Goal: Transaction & Acquisition: Purchase product/service

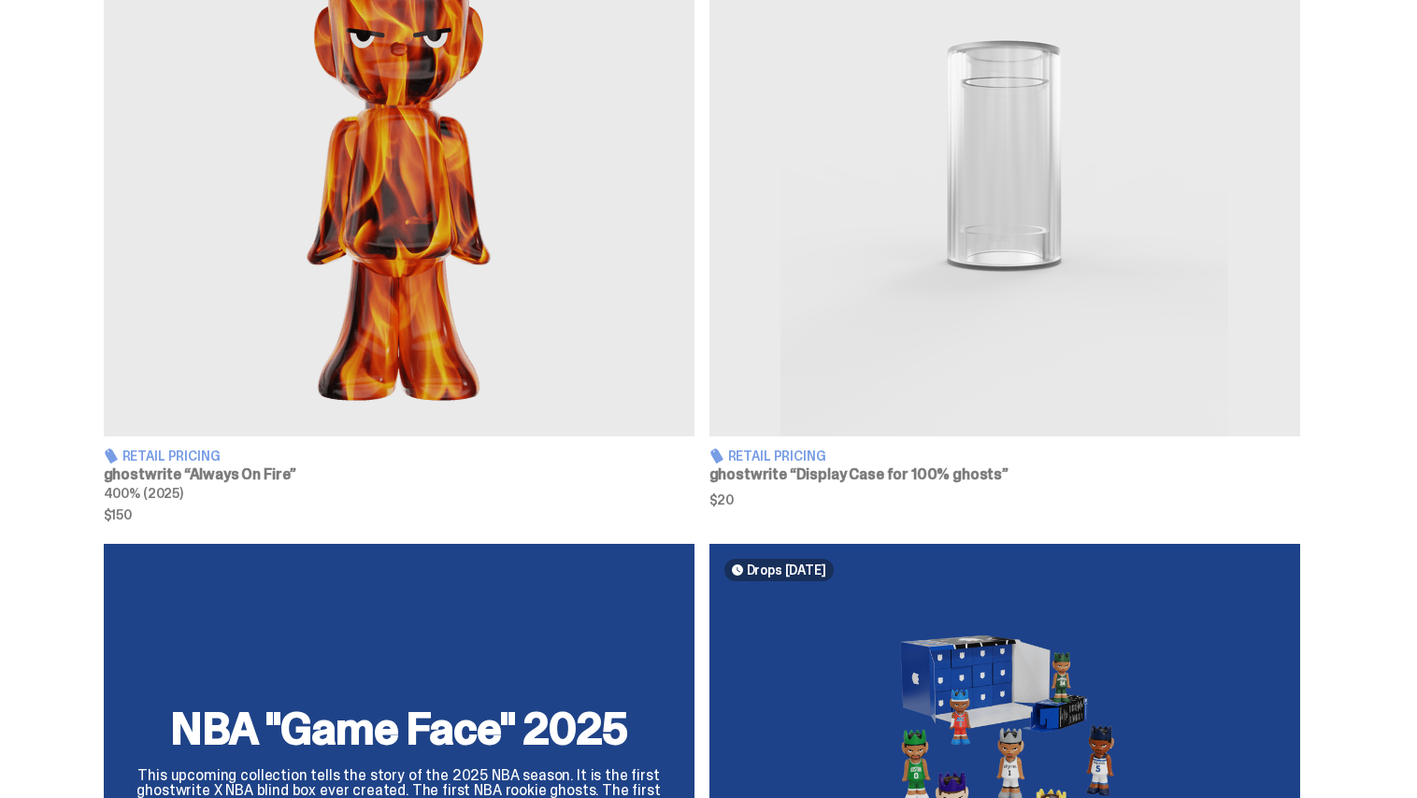
scroll to position [809, 0]
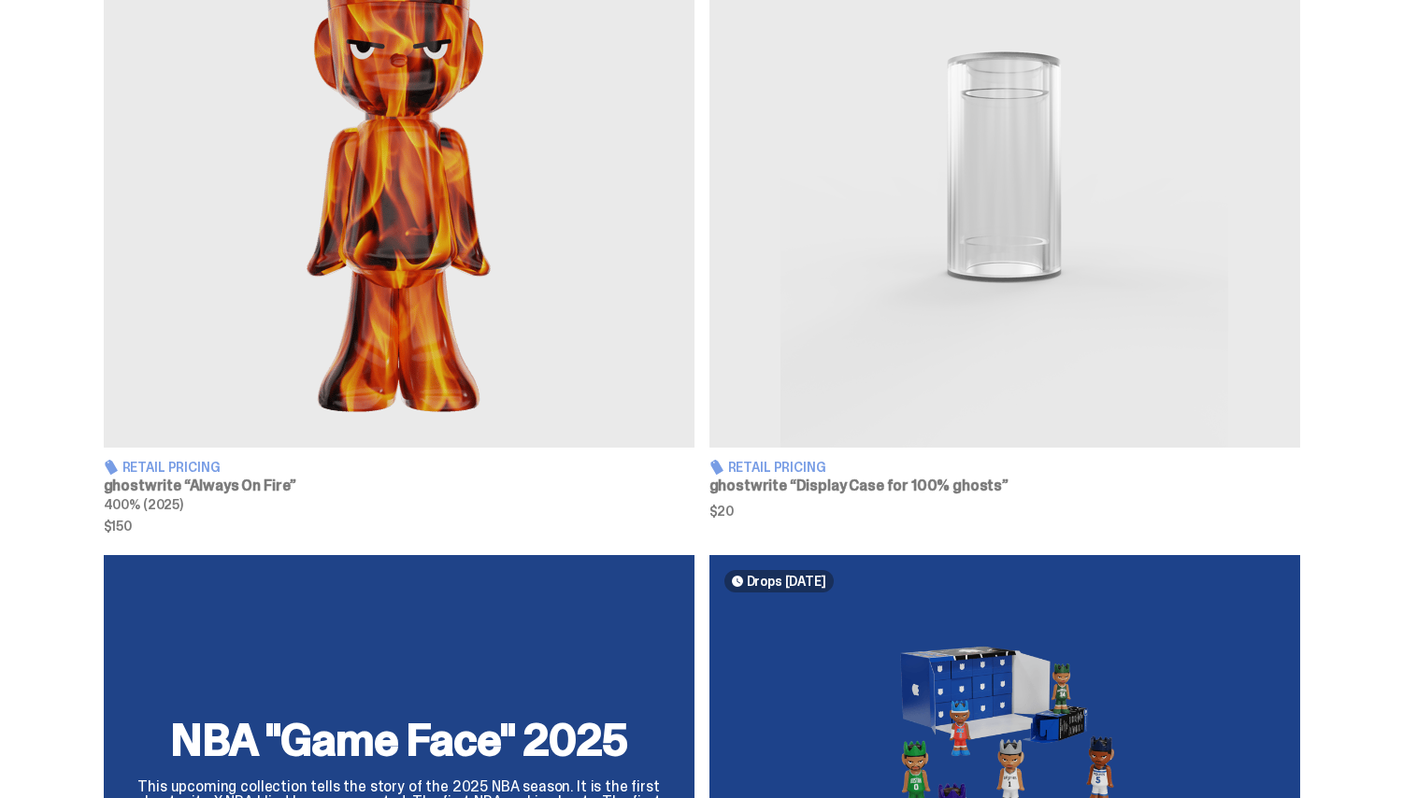
click at [589, 400] on img at bounding box center [399, 167] width 591 height 561
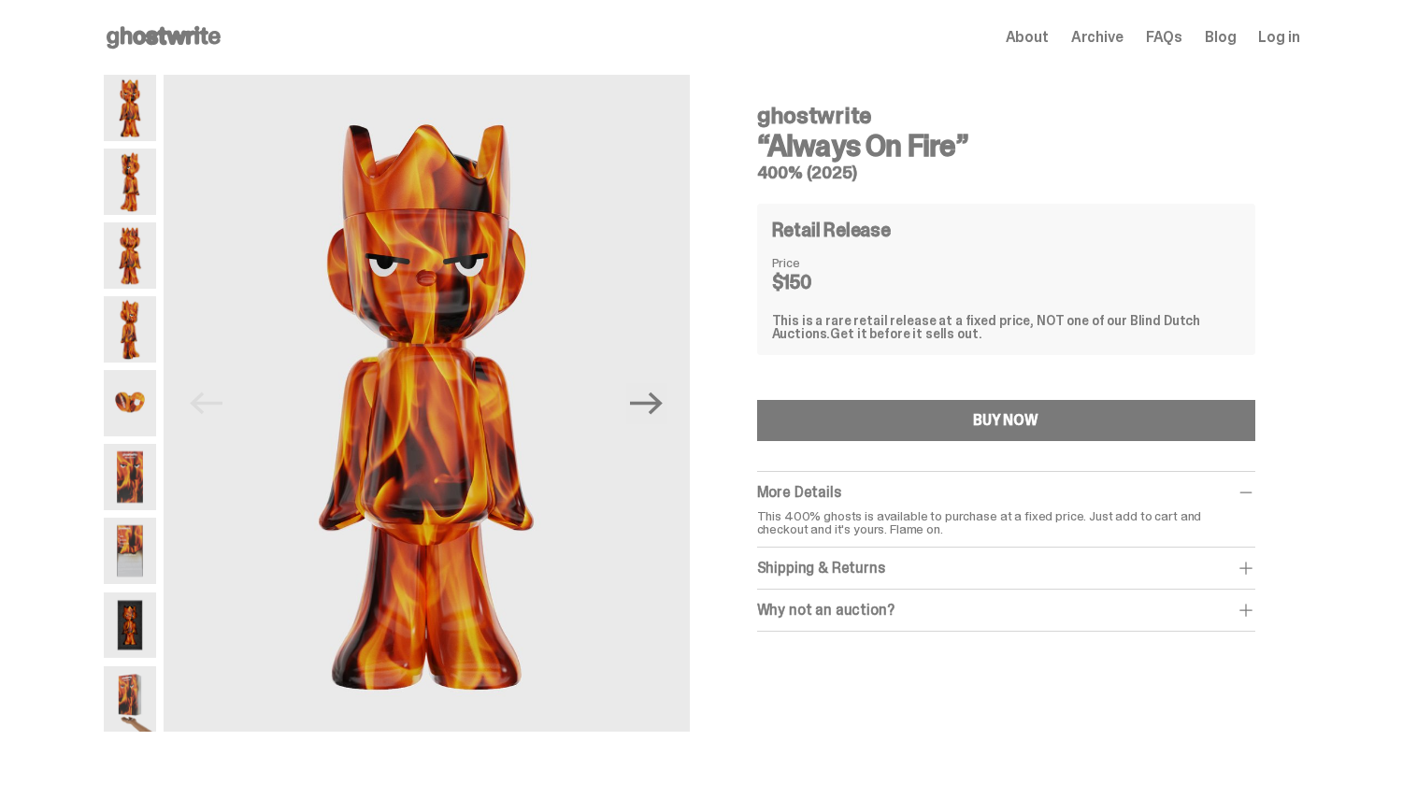
click at [137, 401] on img at bounding box center [130, 403] width 52 height 66
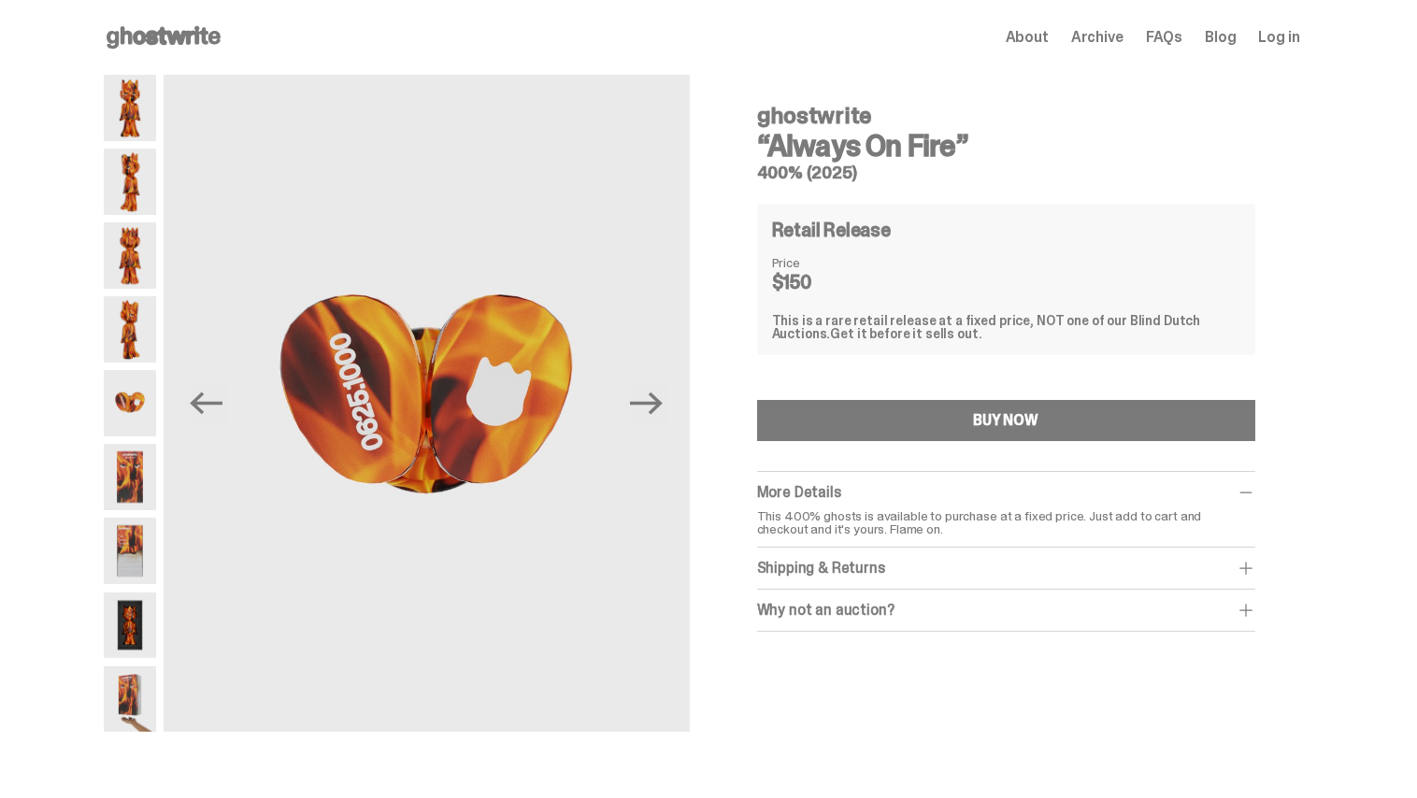
click at [132, 460] on img at bounding box center [130, 477] width 52 height 66
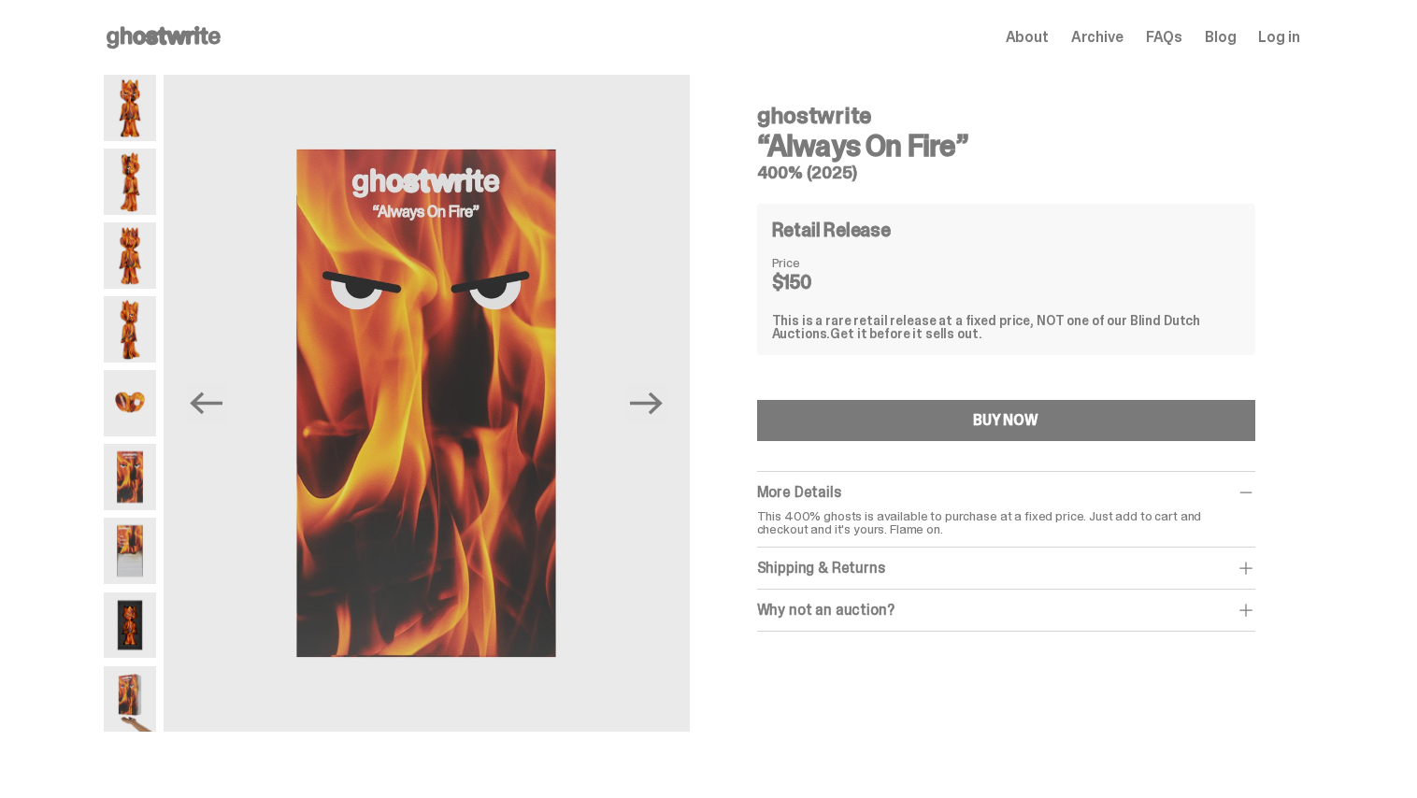
click at [120, 499] on img at bounding box center [130, 477] width 52 height 66
click at [142, 541] on img at bounding box center [130, 551] width 52 height 66
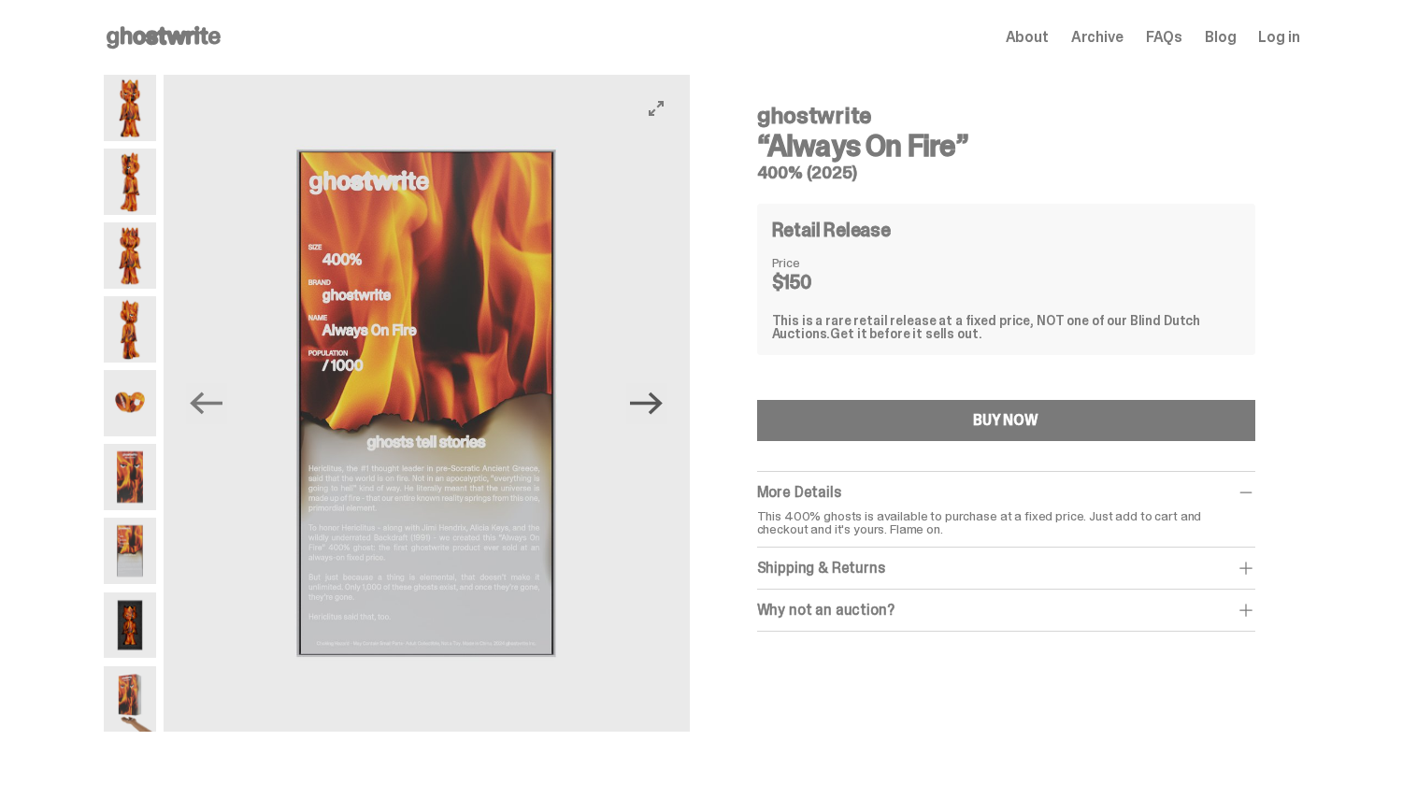
click at [657, 404] on icon "Next" at bounding box center [646, 404] width 33 height 22
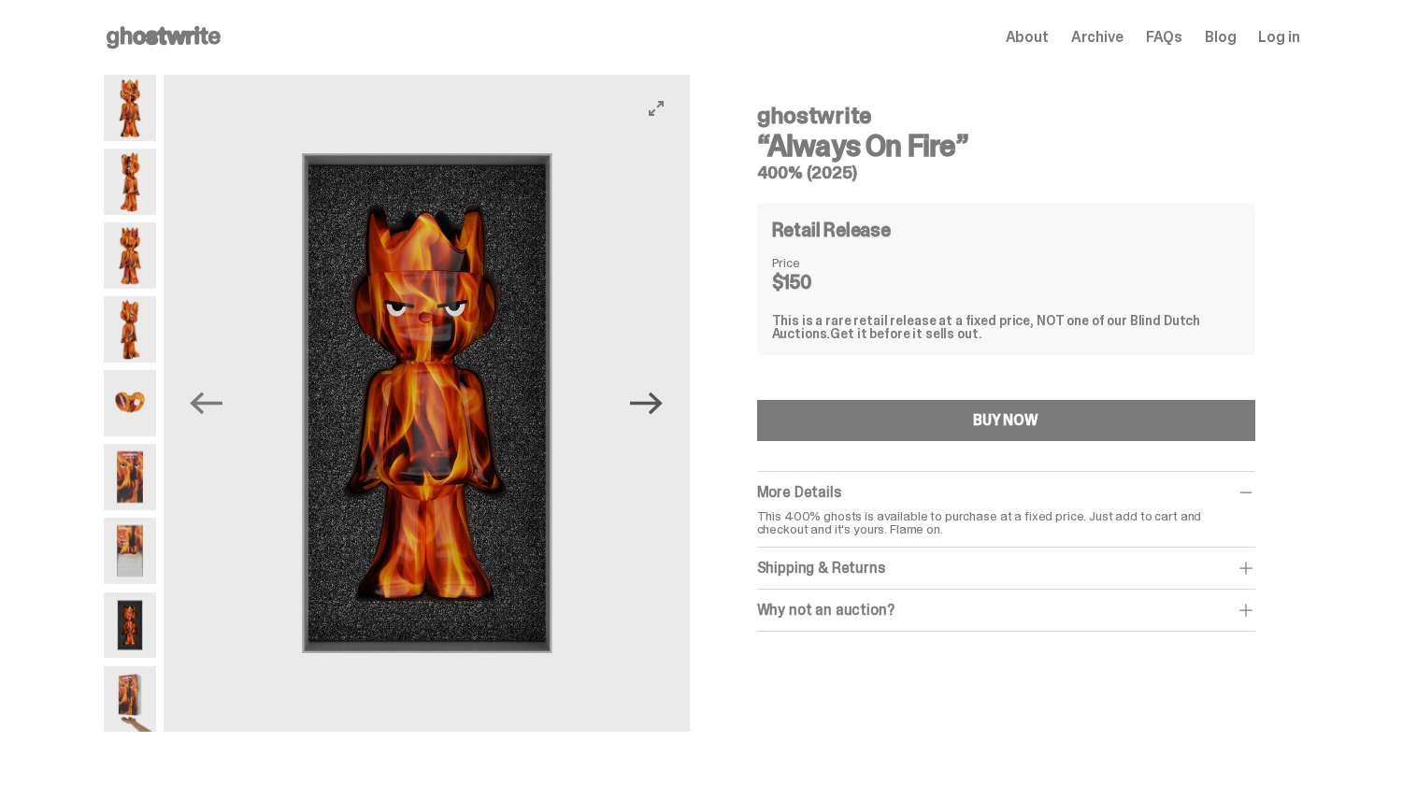
click at [657, 404] on icon "Next" at bounding box center [646, 404] width 33 height 22
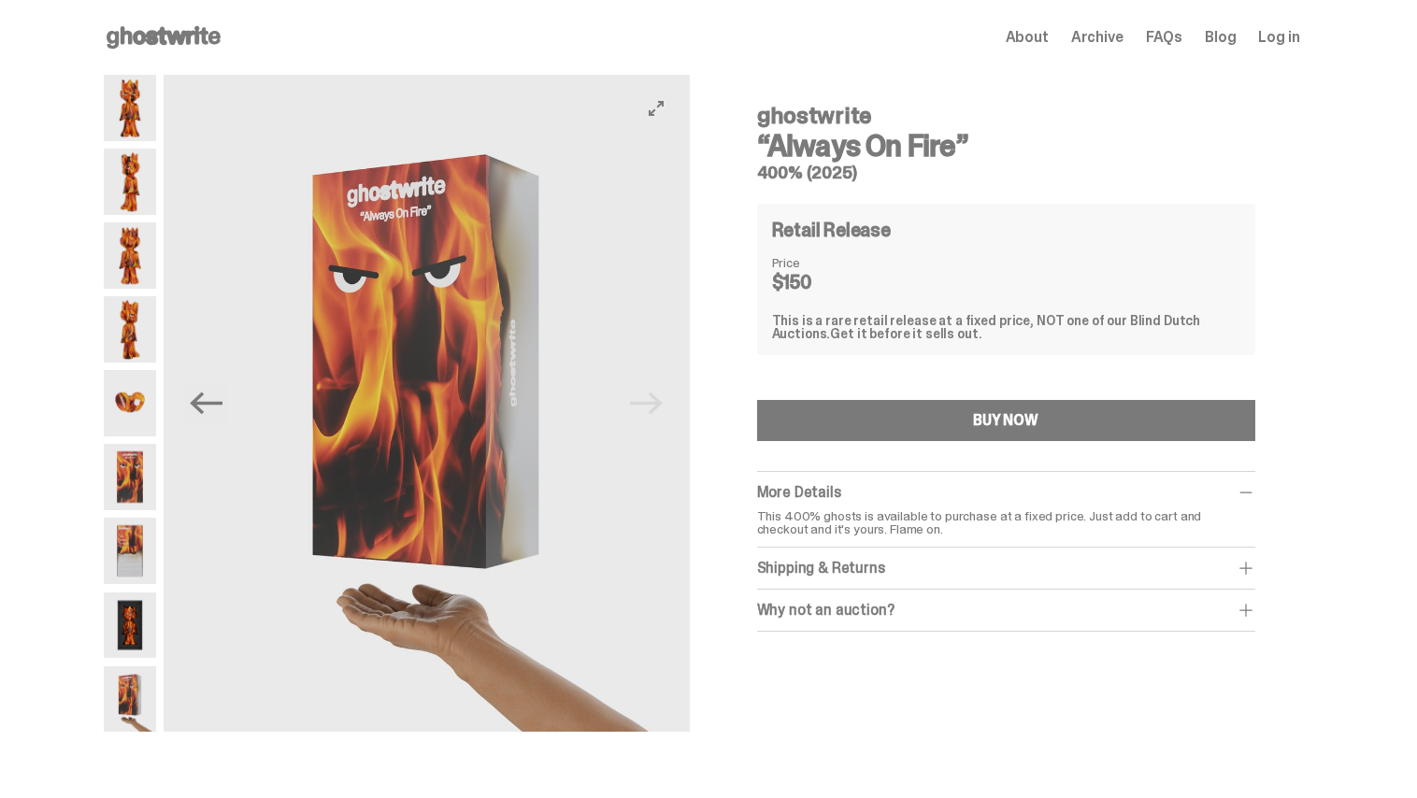
click at [657, 404] on img at bounding box center [427, 403] width 526 height 657
click at [227, 403] on button "Previous" at bounding box center [206, 403] width 41 height 41
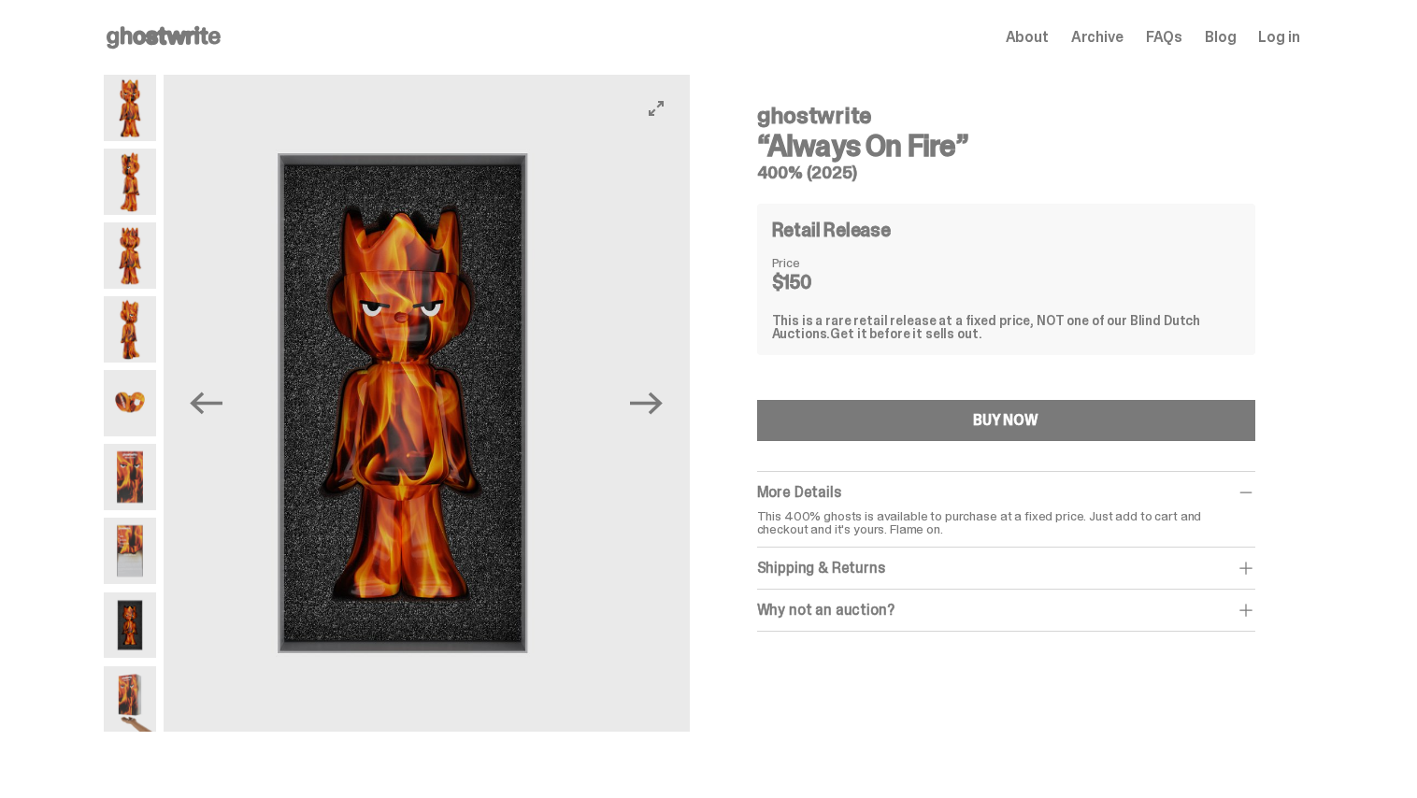
click at [227, 403] on button "Previous" at bounding box center [206, 403] width 41 height 41
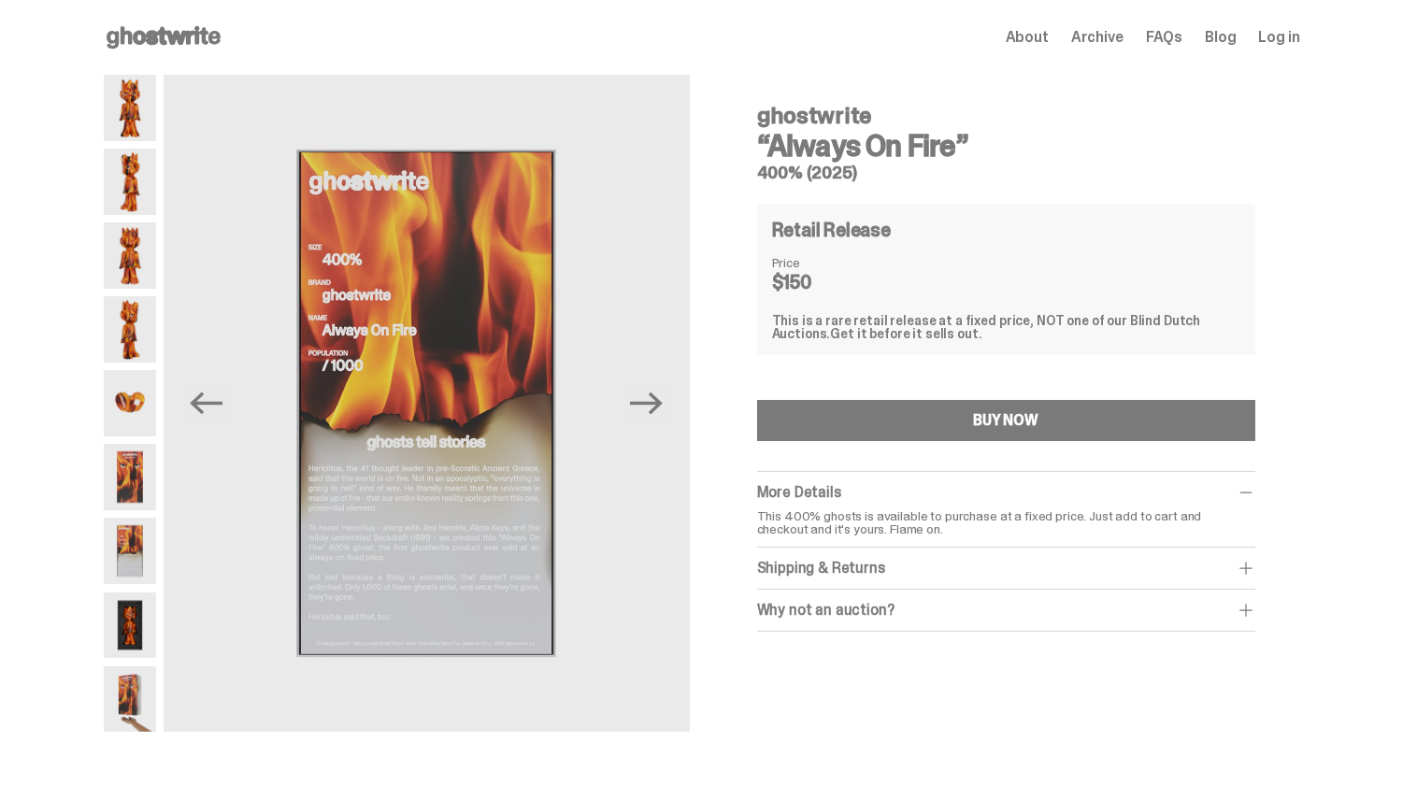
click at [1117, 25] on div "Open main menu Home About Archive FAQs Blog Log in About Archive FAQs Blog" at bounding box center [702, 37] width 1197 height 30
click at [1117, 38] on span "Archive" at bounding box center [1097, 37] width 52 height 15
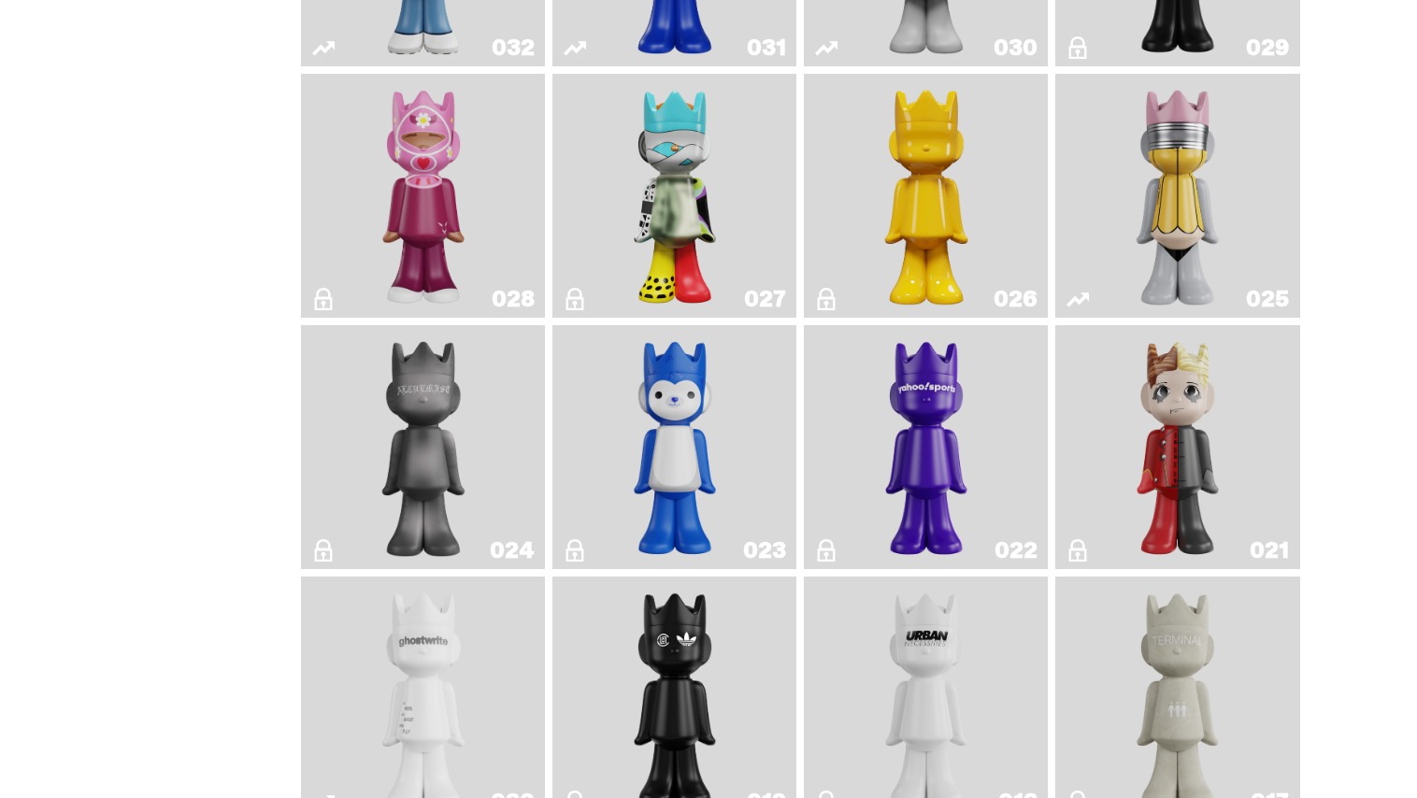
scroll to position [2179, 0]
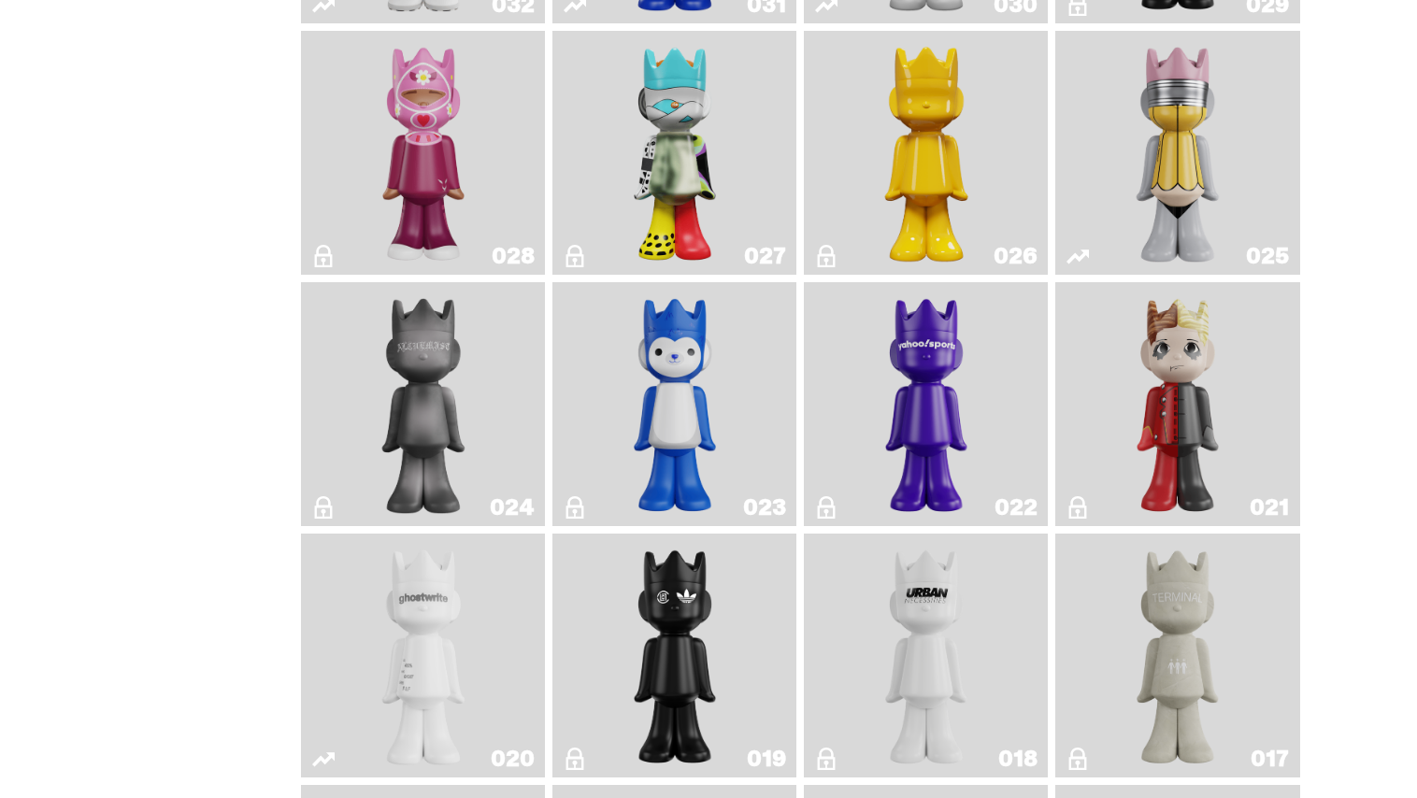
click at [662, 395] on img "Squish" at bounding box center [674, 404] width 99 height 229
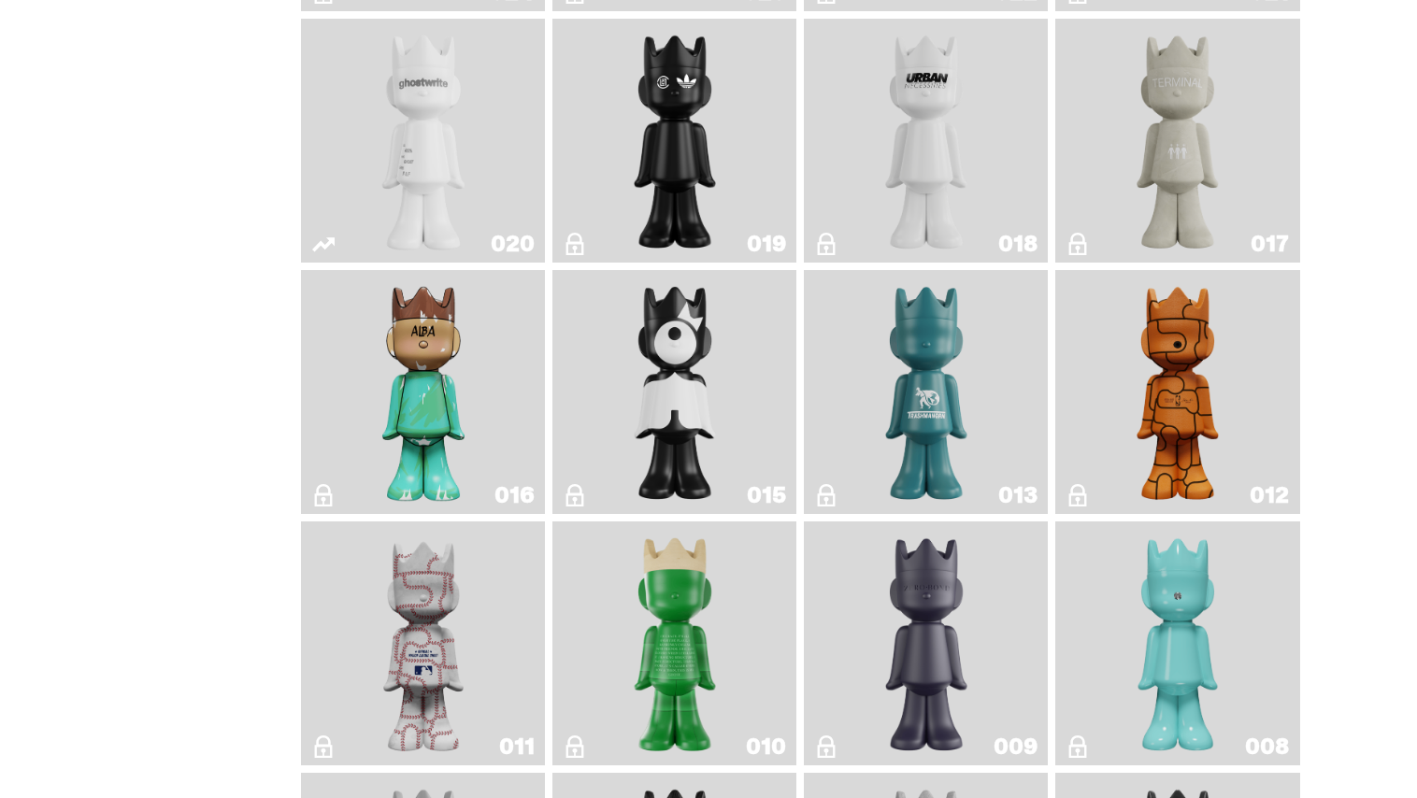
scroll to position [2689, 0]
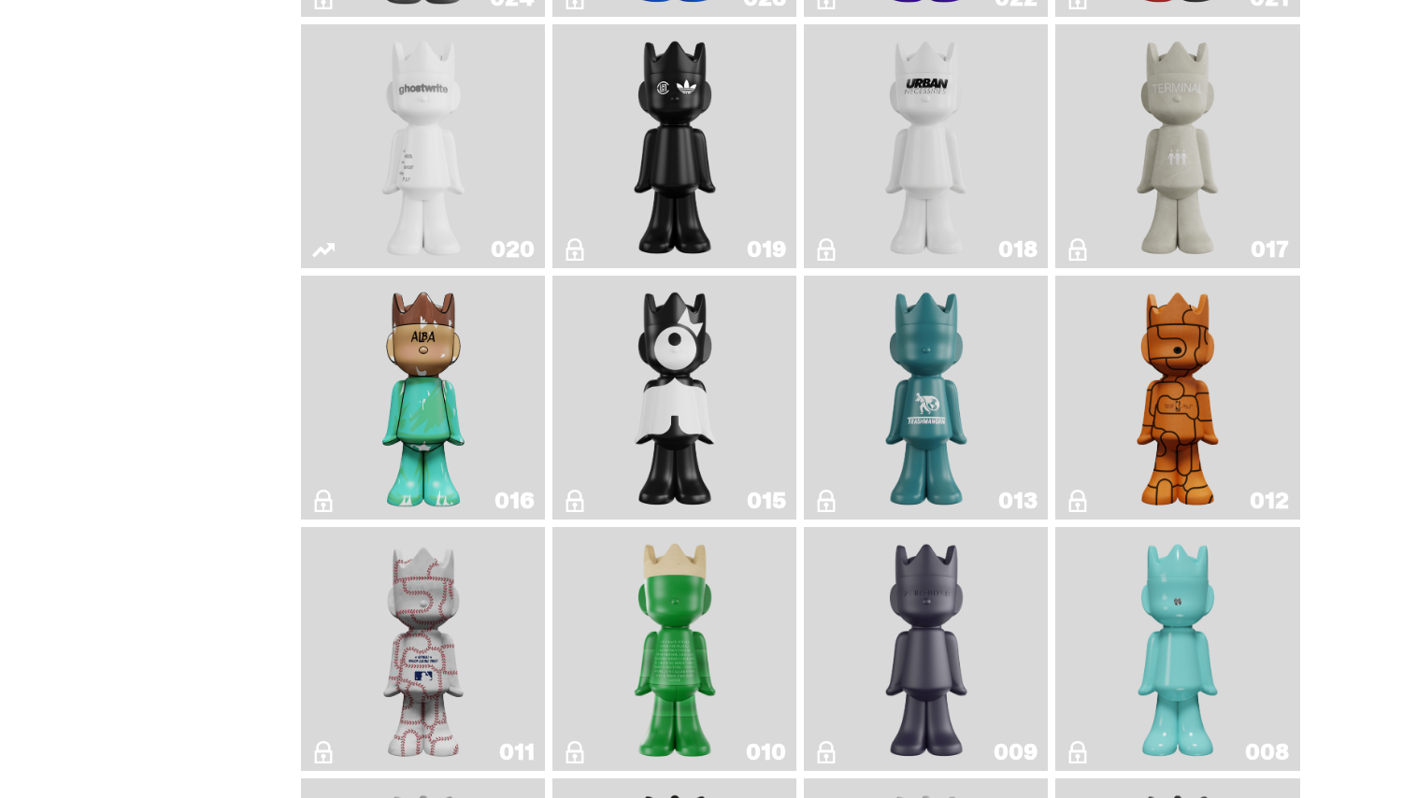
click at [692, 196] on img "Year of the Dragon" at bounding box center [674, 146] width 99 height 229
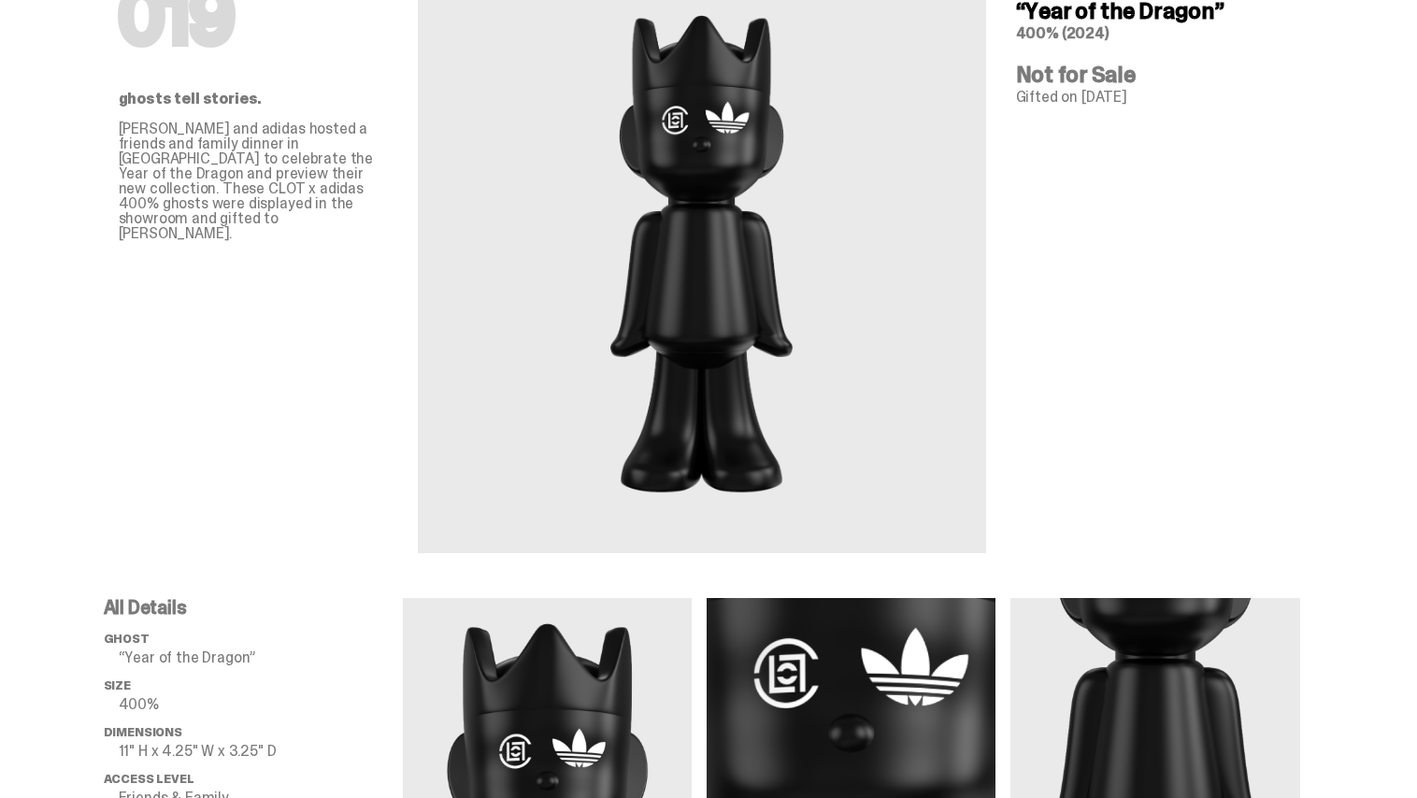
scroll to position [391, 0]
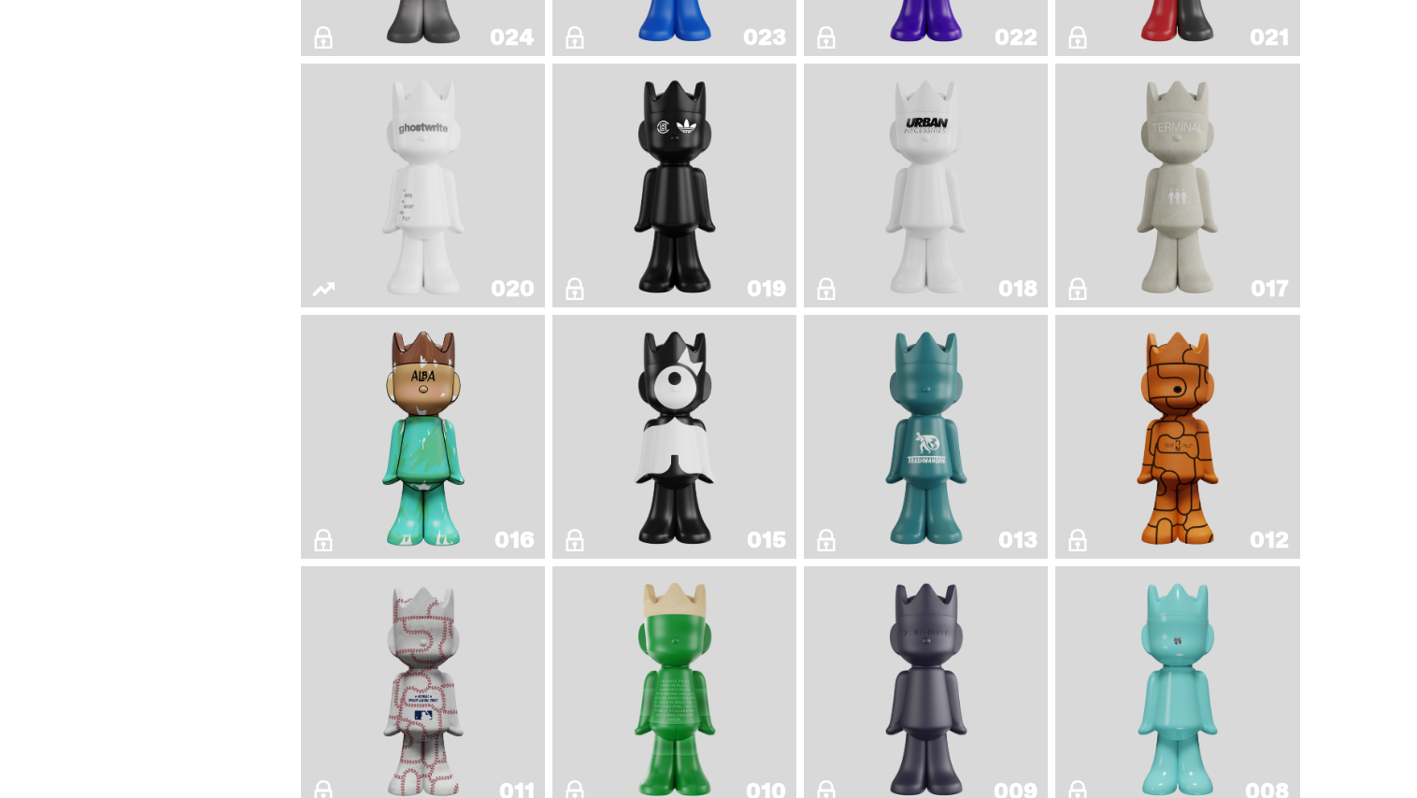
scroll to position [2652, 0]
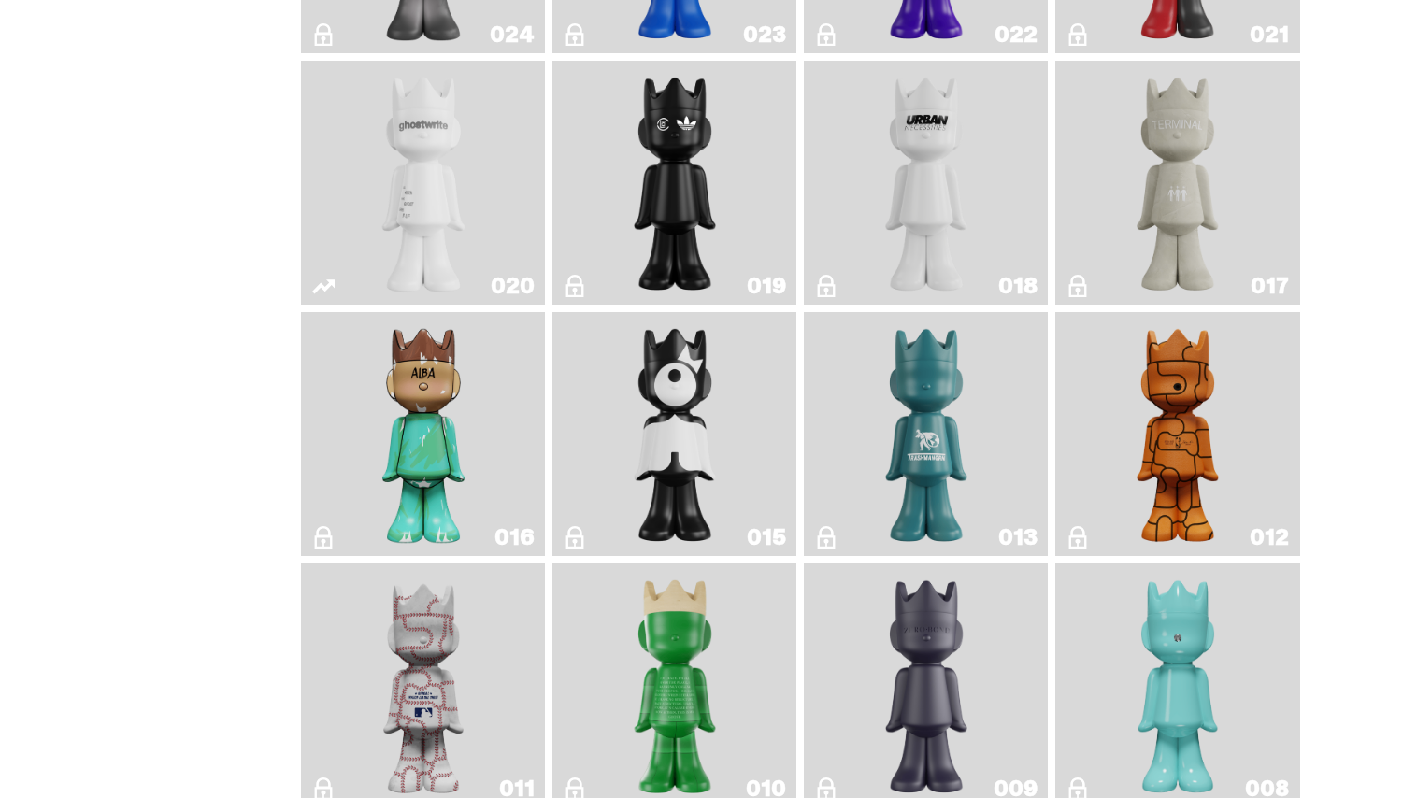
click at [1137, 210] on img "Terminal 27" at bounding box center [1178, 182] width 99 height 229
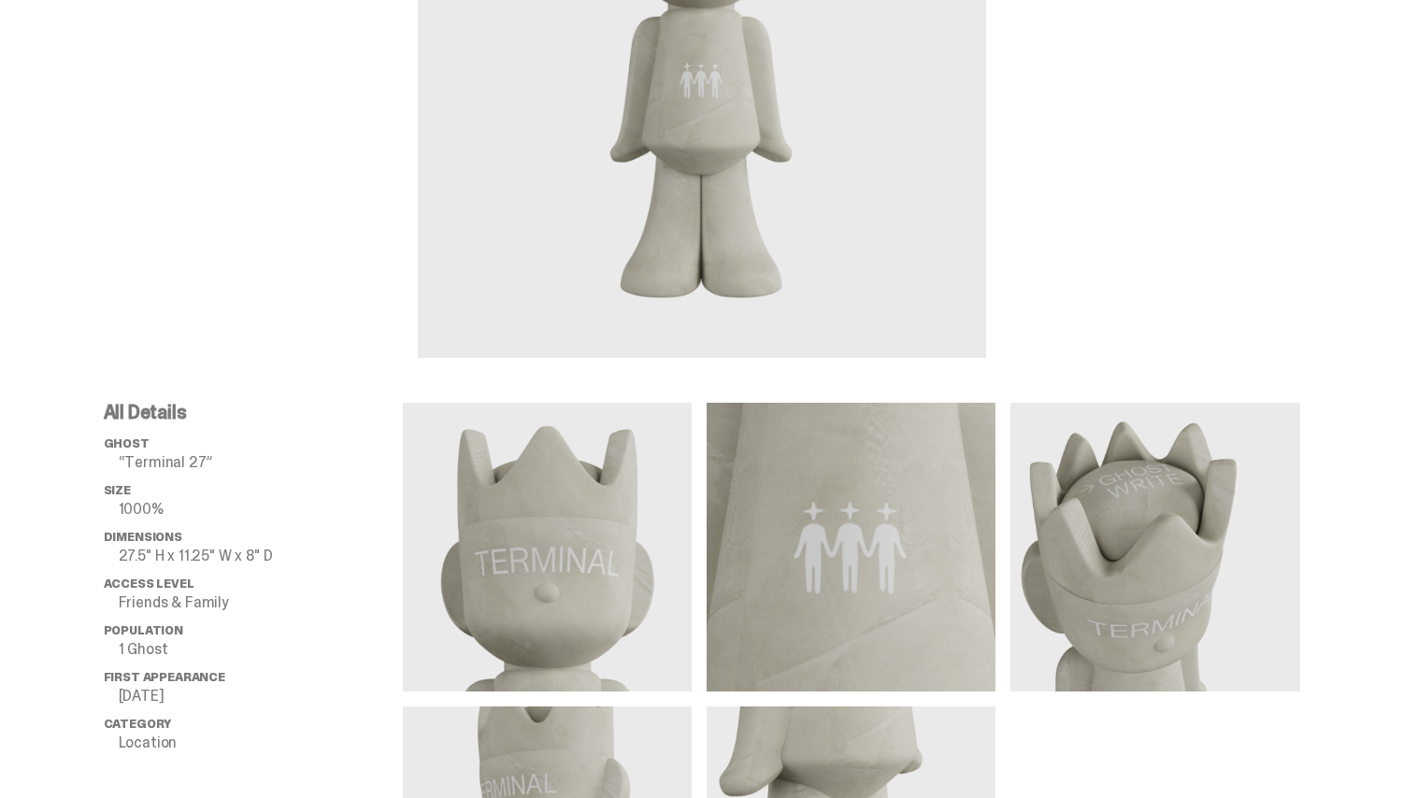
scroll to position [380, 0]
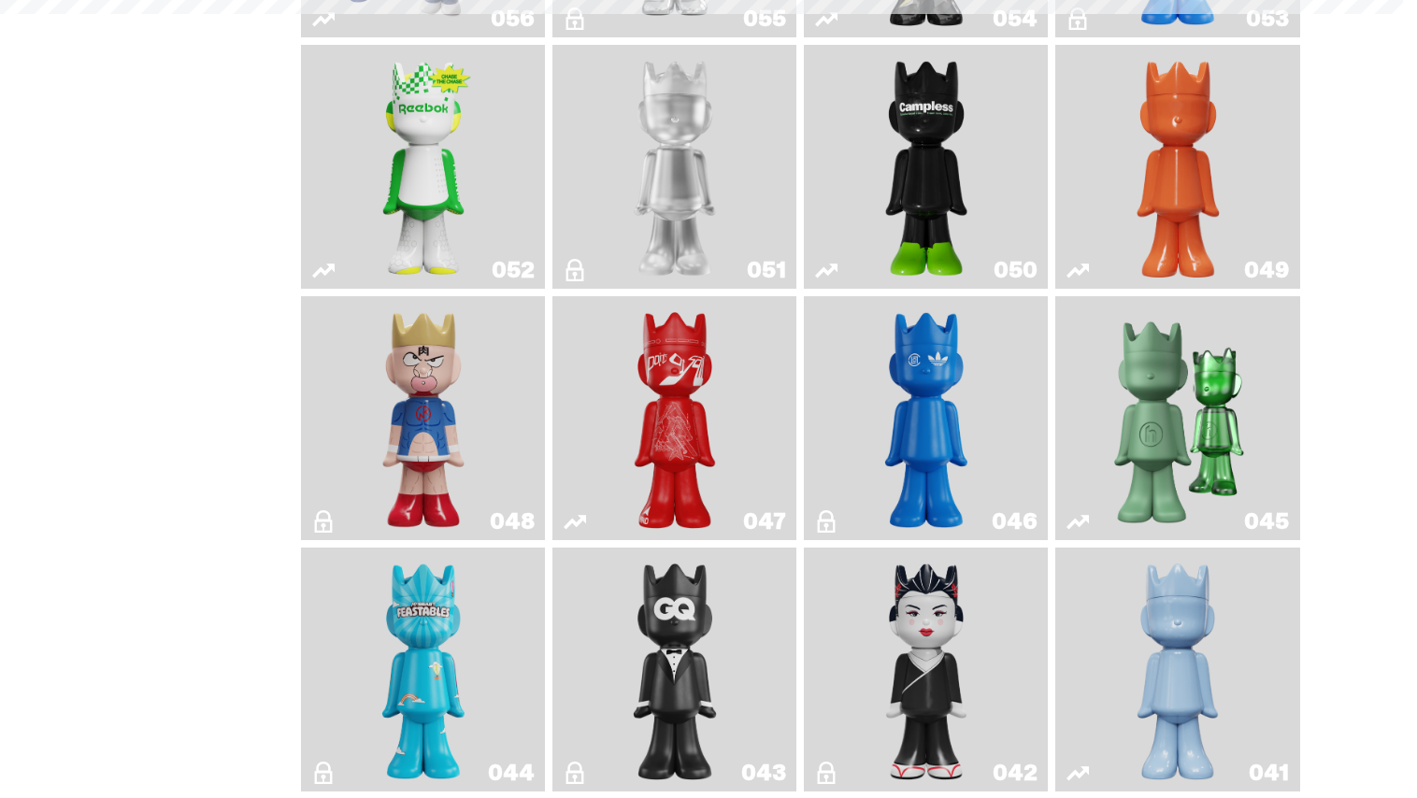
scroll to position [2652, 0]
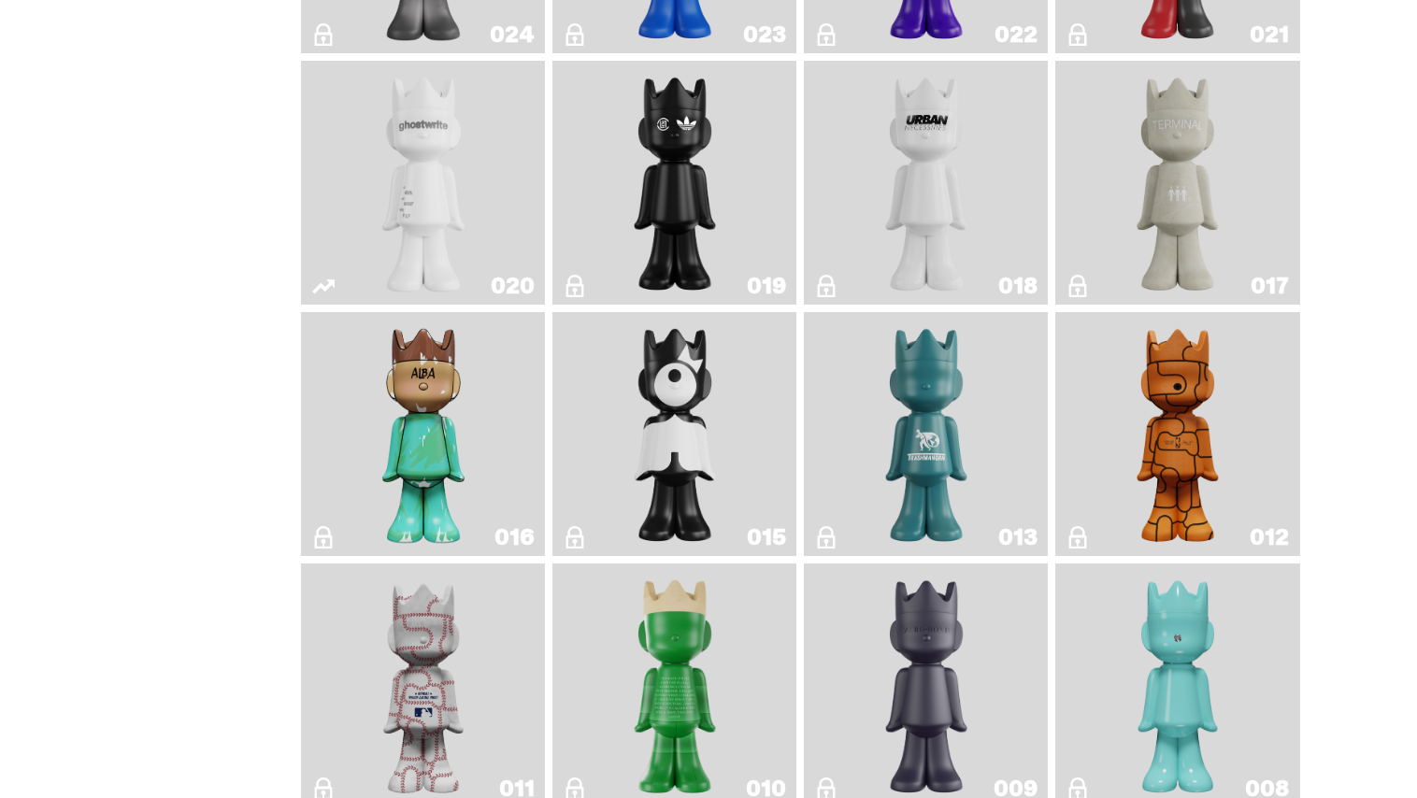
click at [1114, 441] on link "012" at bounding box center [1178, 434] width 222 height 229
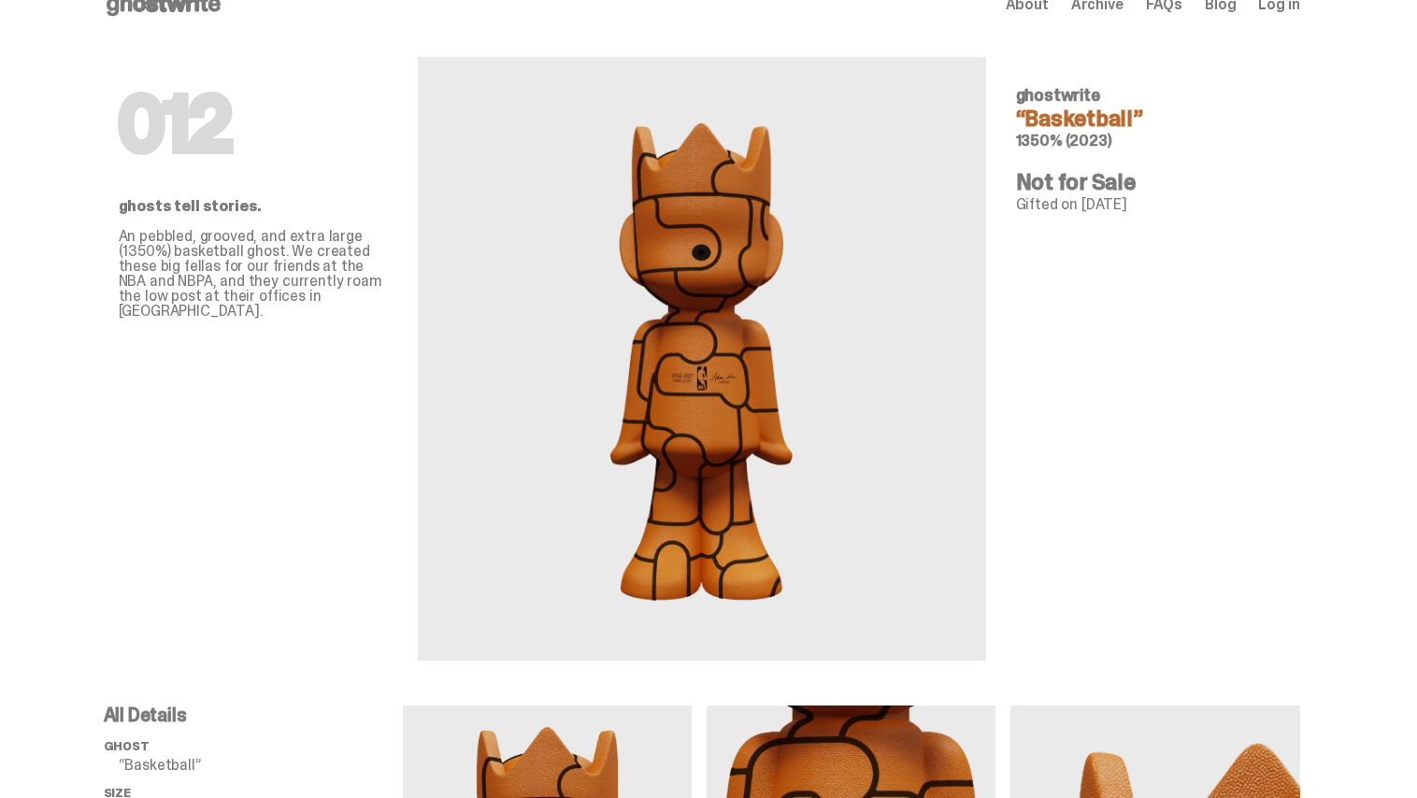
scroll to position [31, 0]
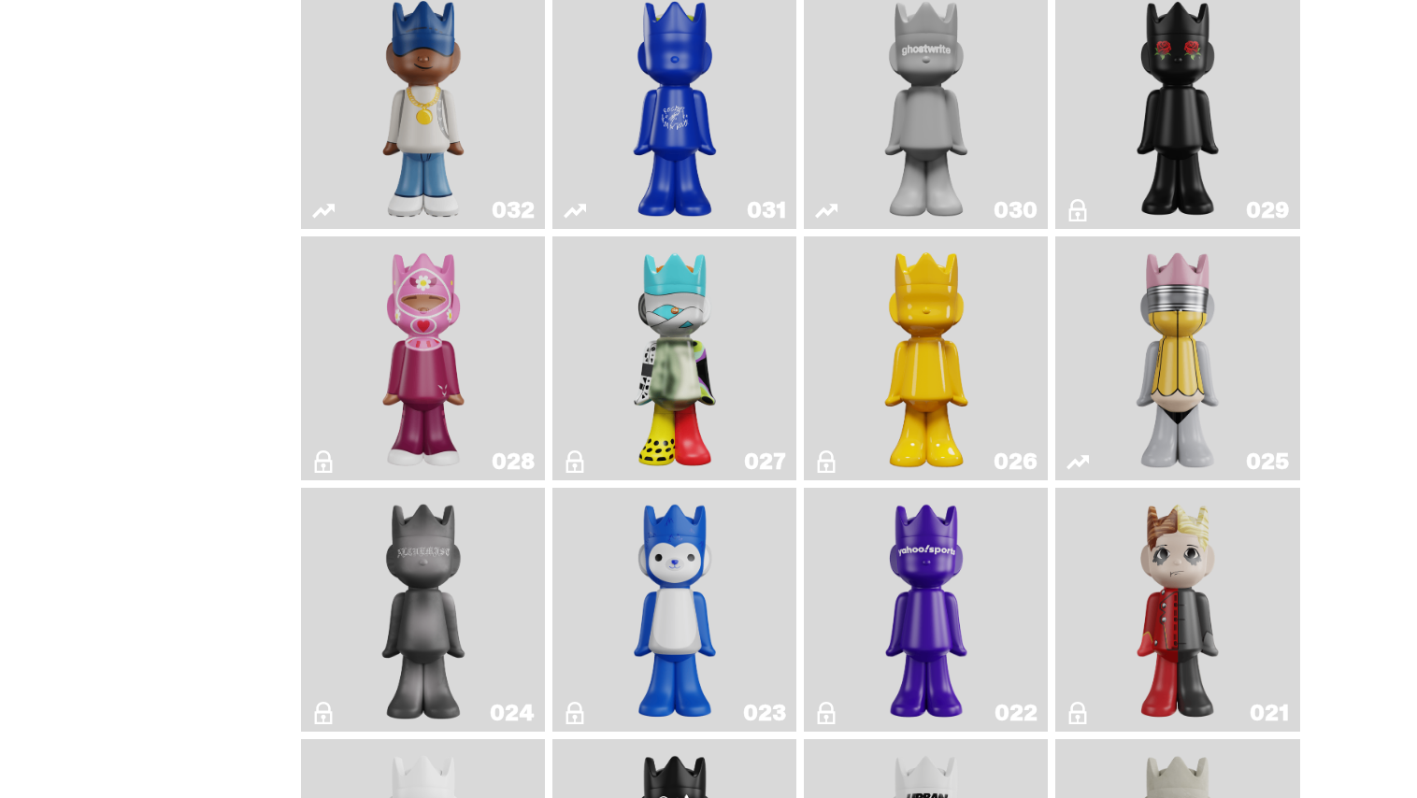
scroll to position [1969, 0]
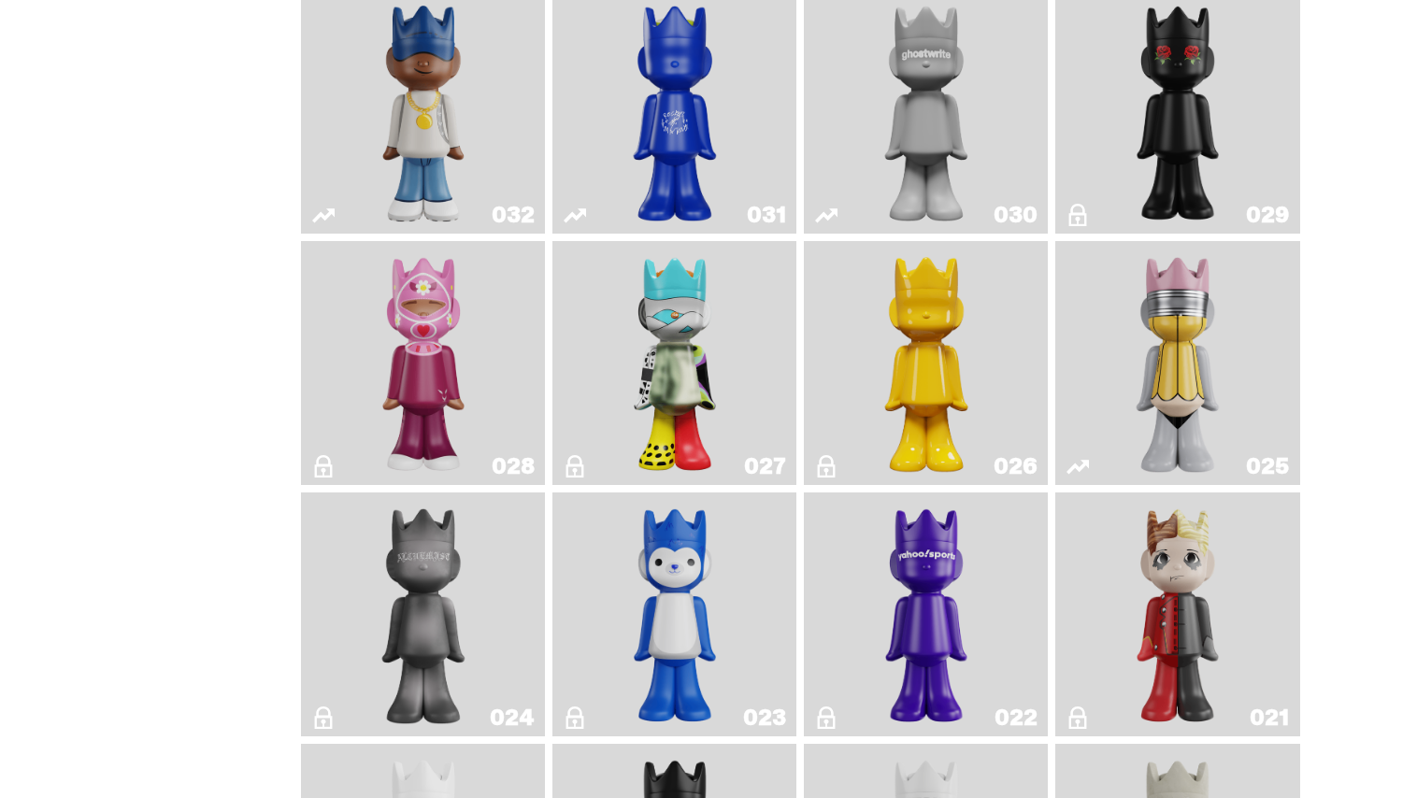
click at [720, 403] on img "What The MSCHF" at bounding box center [674, 363] width 99 height 229
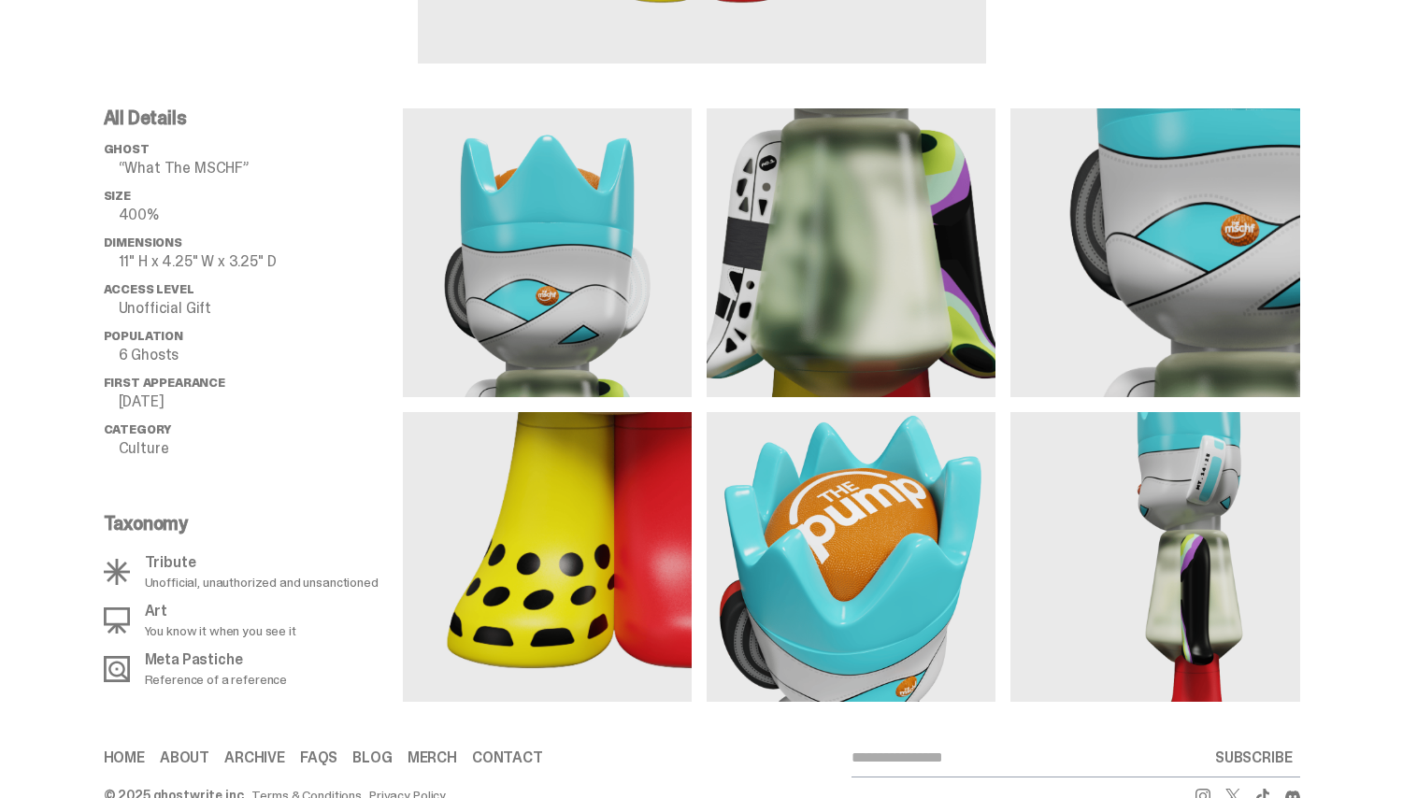
scroll to position [672, 0]
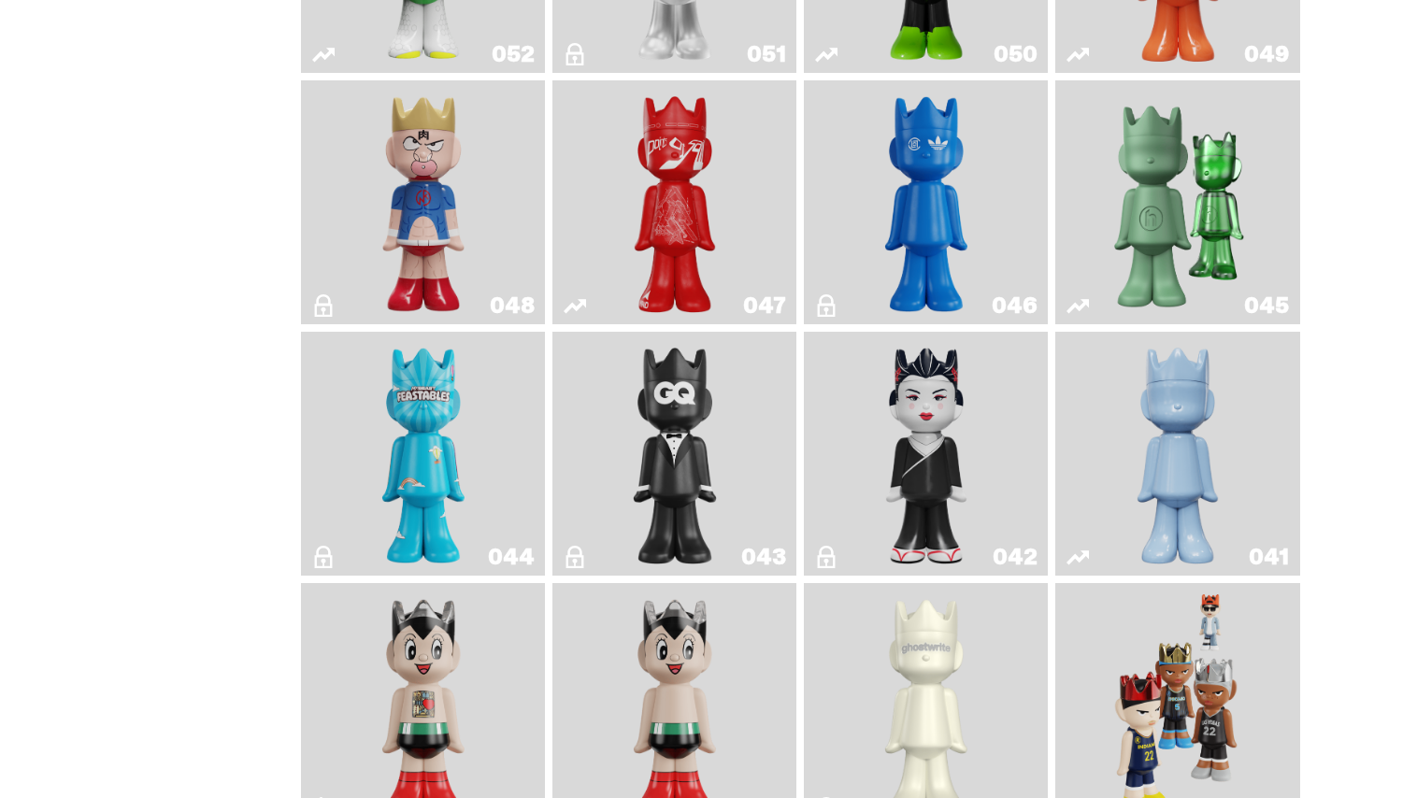
scroll to position [851, 0]
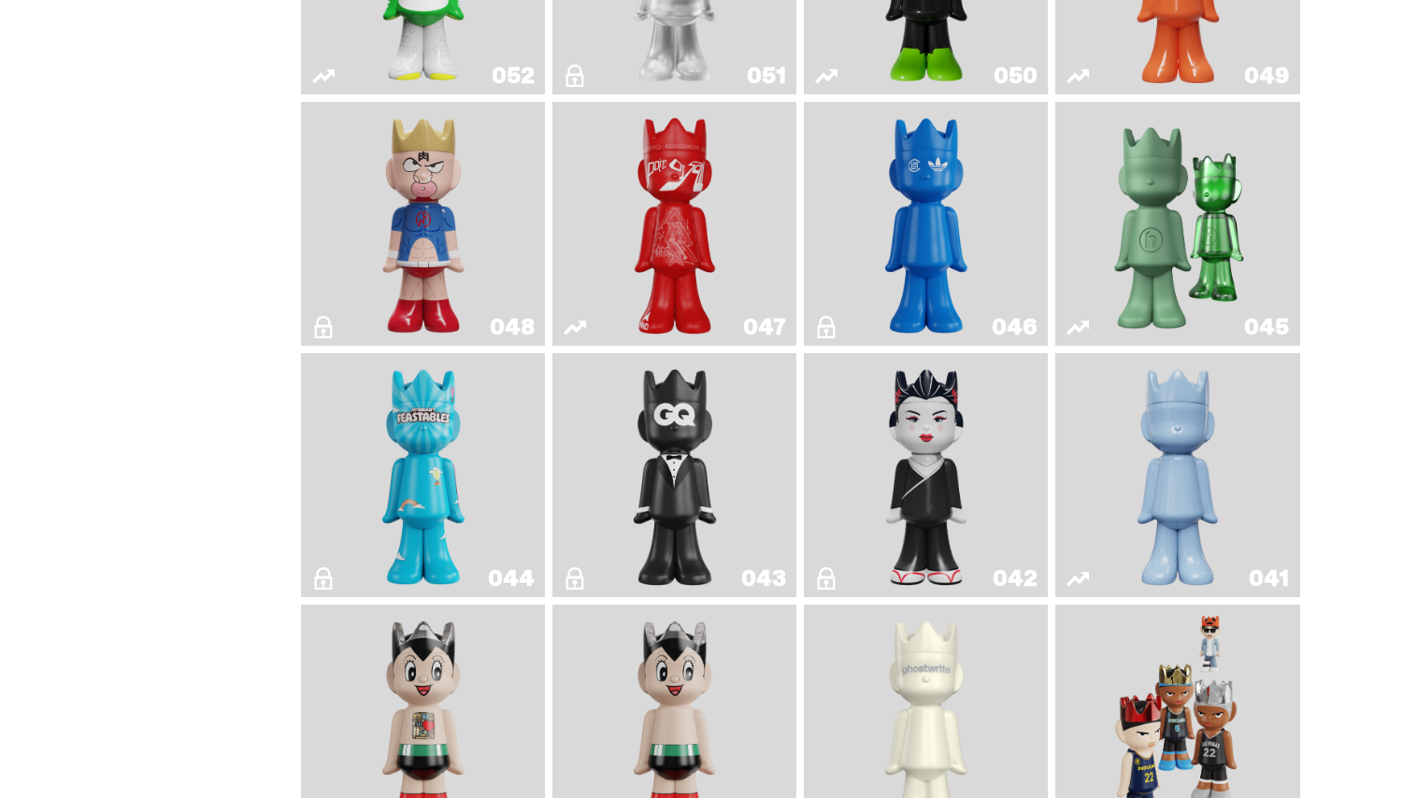
click at [691, 464] on img "Black Tie" at bounding box center [674, 475] width 99 height 229
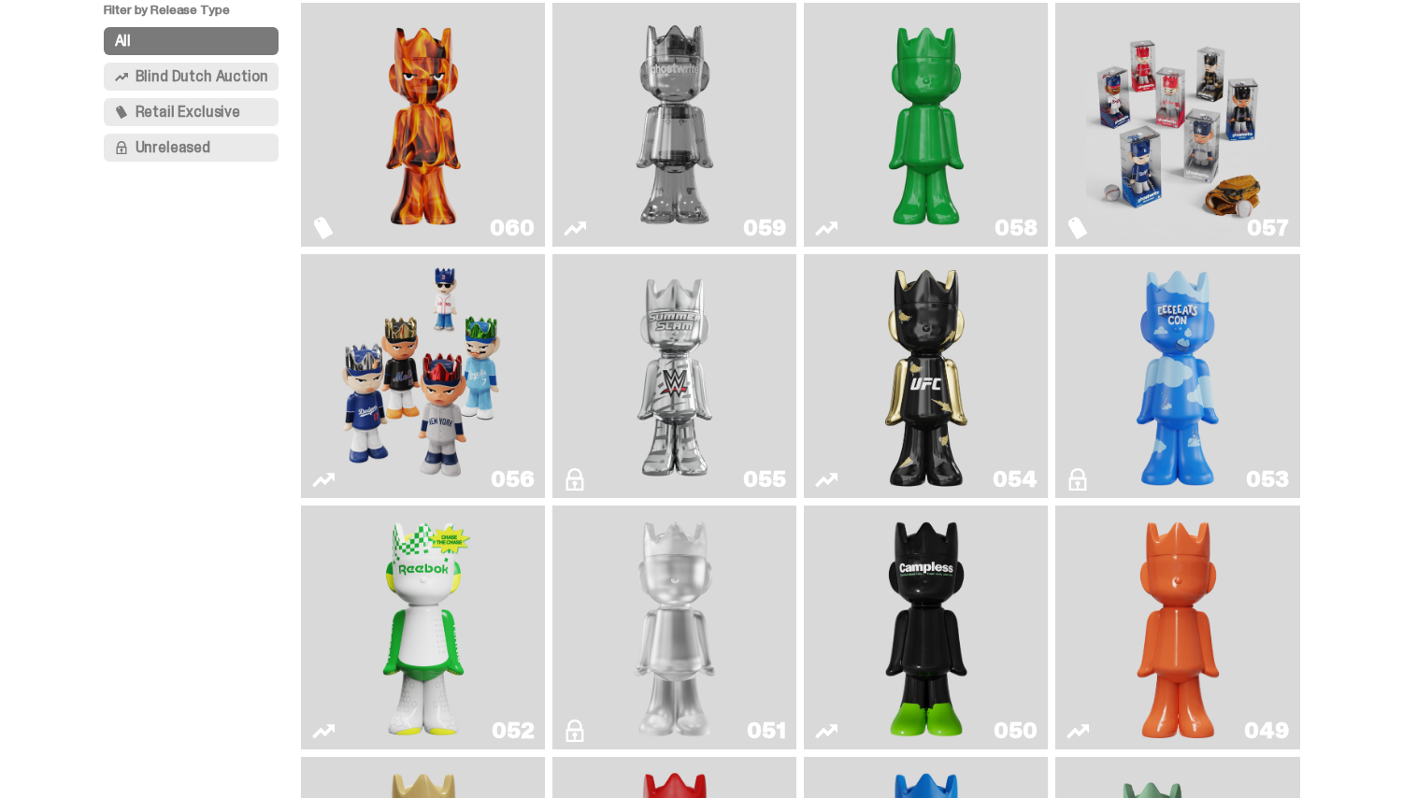
scroll to position [194, 0]
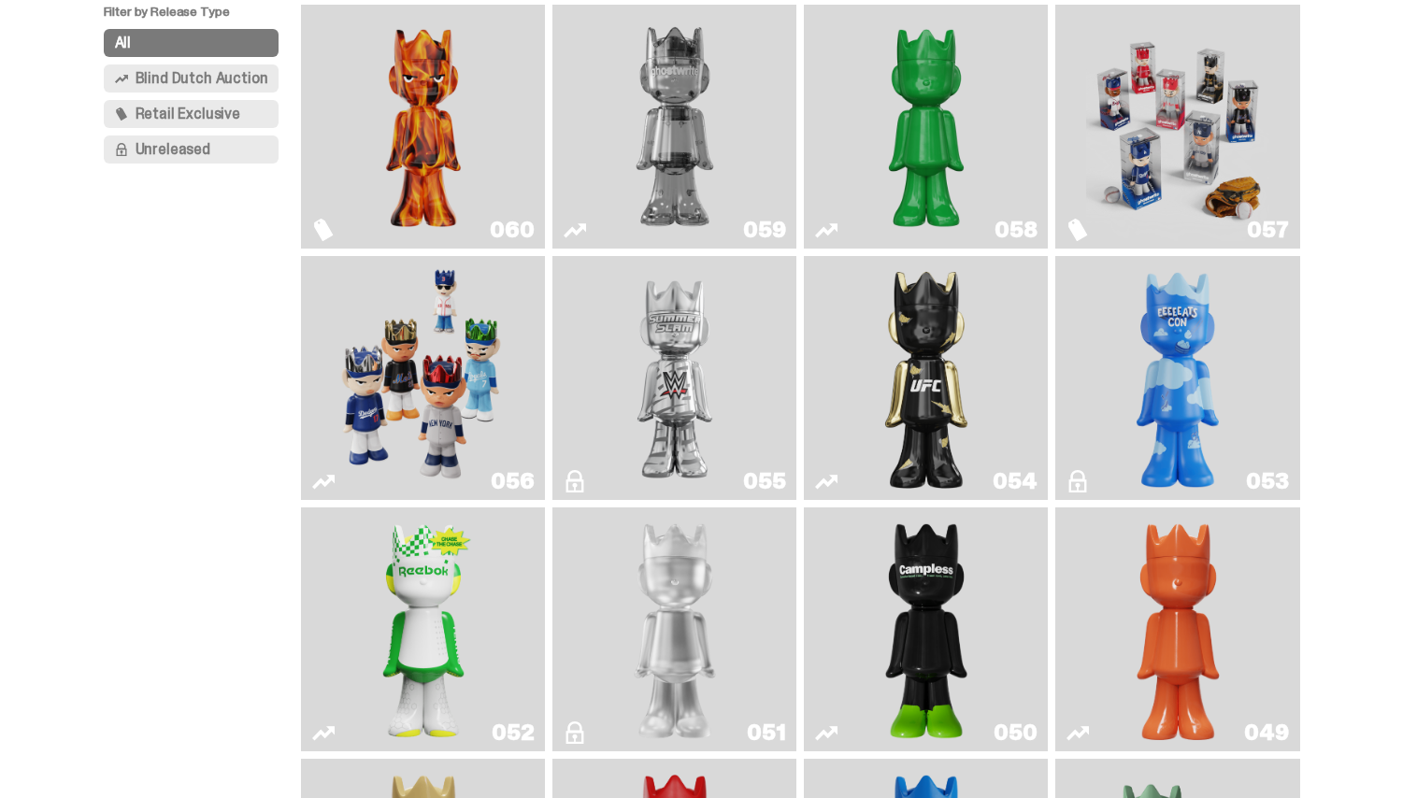
click at [693, 411] on img "I Was There SummerSlam" at bounding box center [674, 378] width 183 height 229
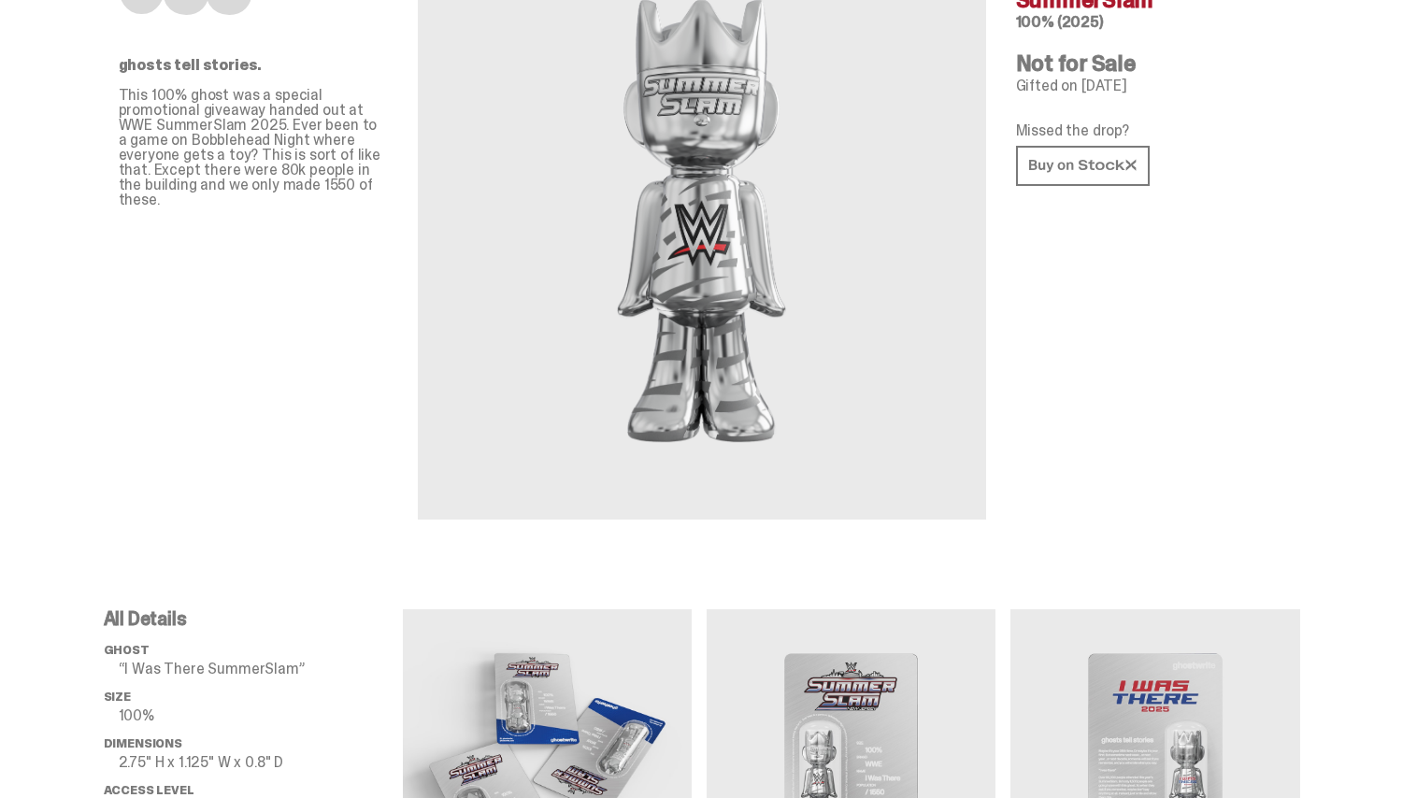
scroll to position [309, 0]
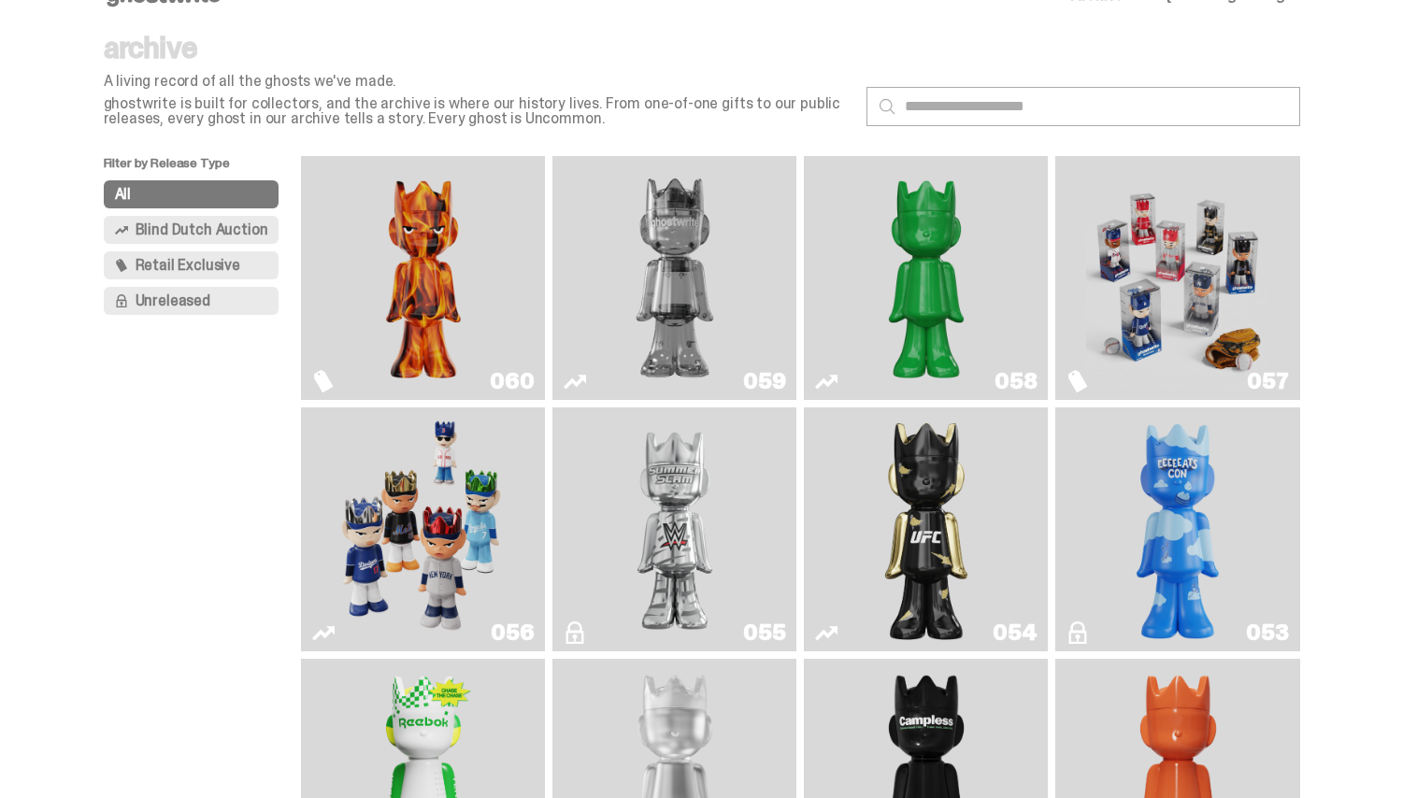
scroll to position [36, 0]
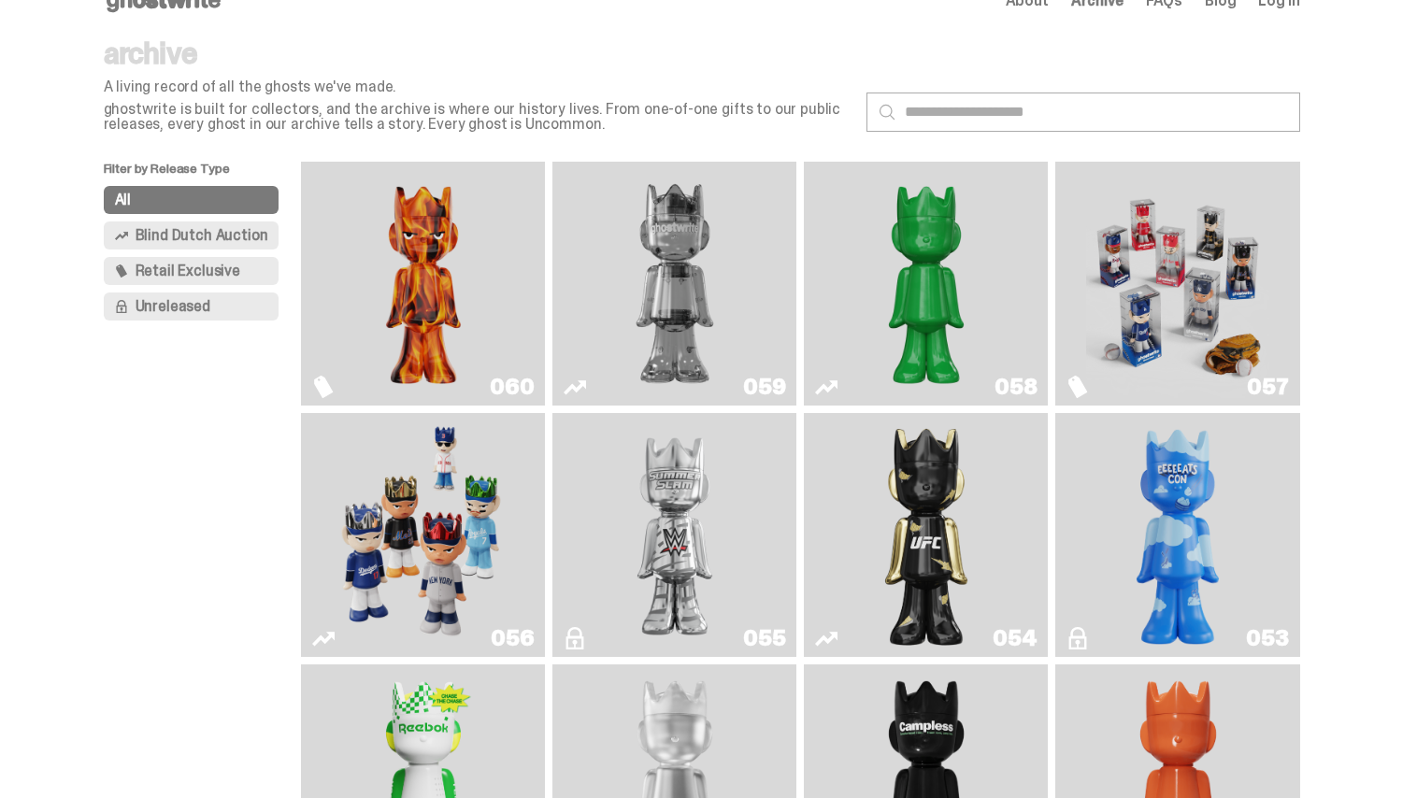
click at [505, 324] on img "Always On Fire" at bounding box center [423, 283] width 183 height 229
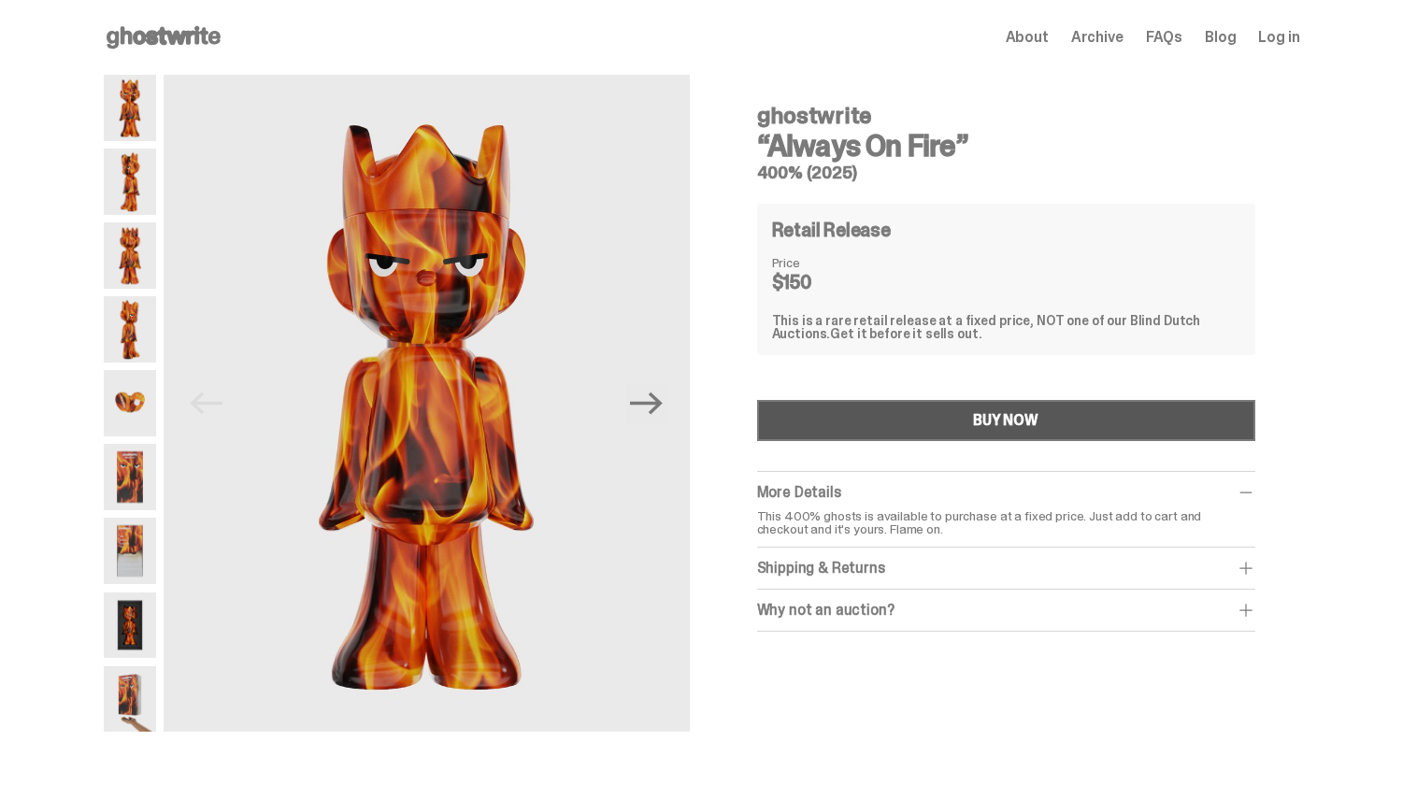
click at [779, 417] on button "BUY NOW" at bounding box center [1006, 420] width 498 height 41
